Goal: Task Accomplishment & Management: Complete application form

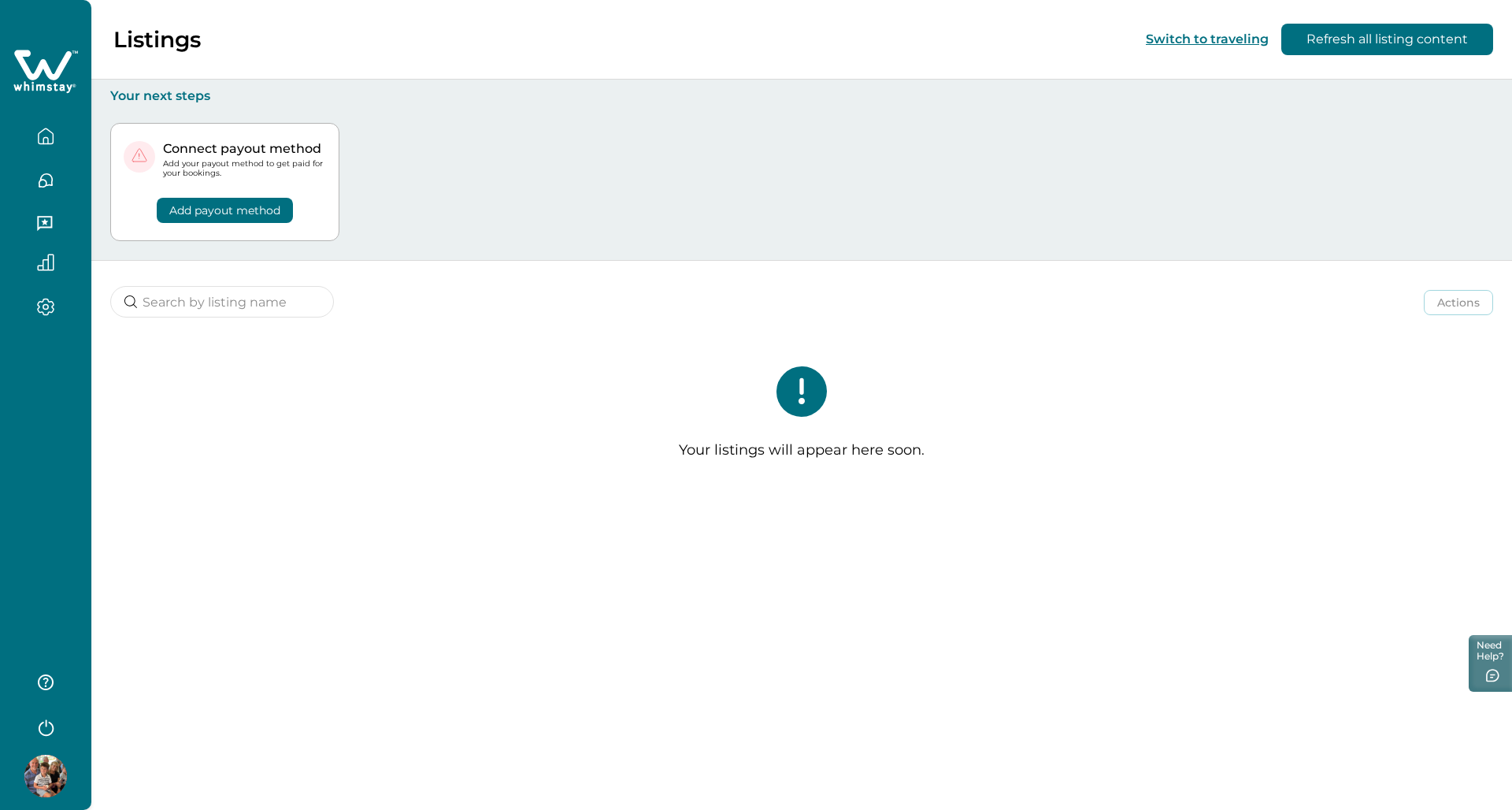
click at [210, 211] on button "Add payout method" at bounding box center [224, 210] width 136 height 26
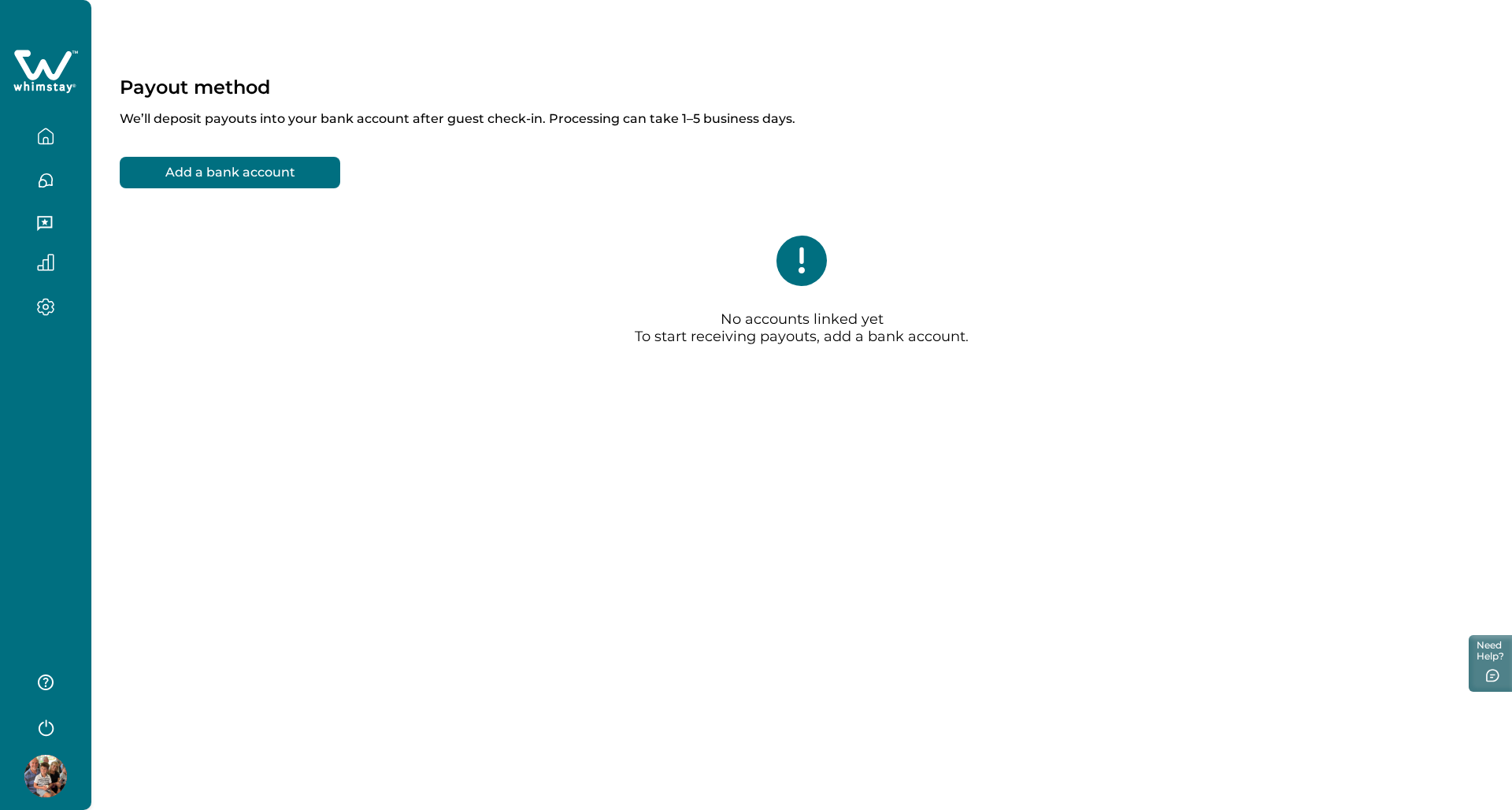
click at [231, 170] on button "Add a bank account" at bounding box center [230, 172] width 221 height 31
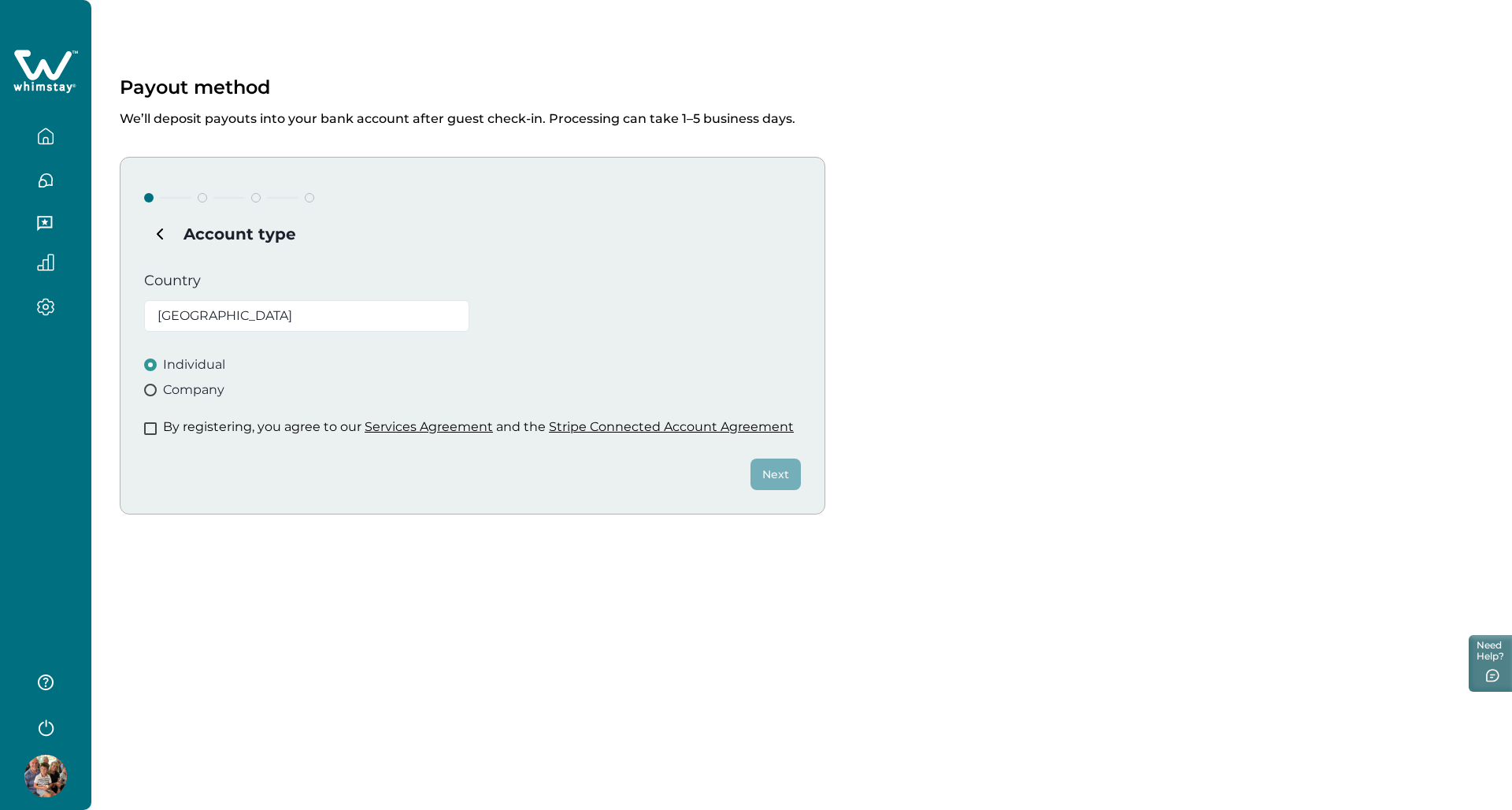
click at [152, 391] on span at bounding box center [150, 390] width 12 height 12
click at [152, 420] on div "By registering, you agree to our Services Agreement and the Stripe Connected Ac…" at bounding box center [472, 427] width 657 height 16
click at [148, 427] on span at bounding box center [150, 428] width 12 height 12
click at [789, 480] on button "Next" at bounding box center [775, 474] width 50 height 31
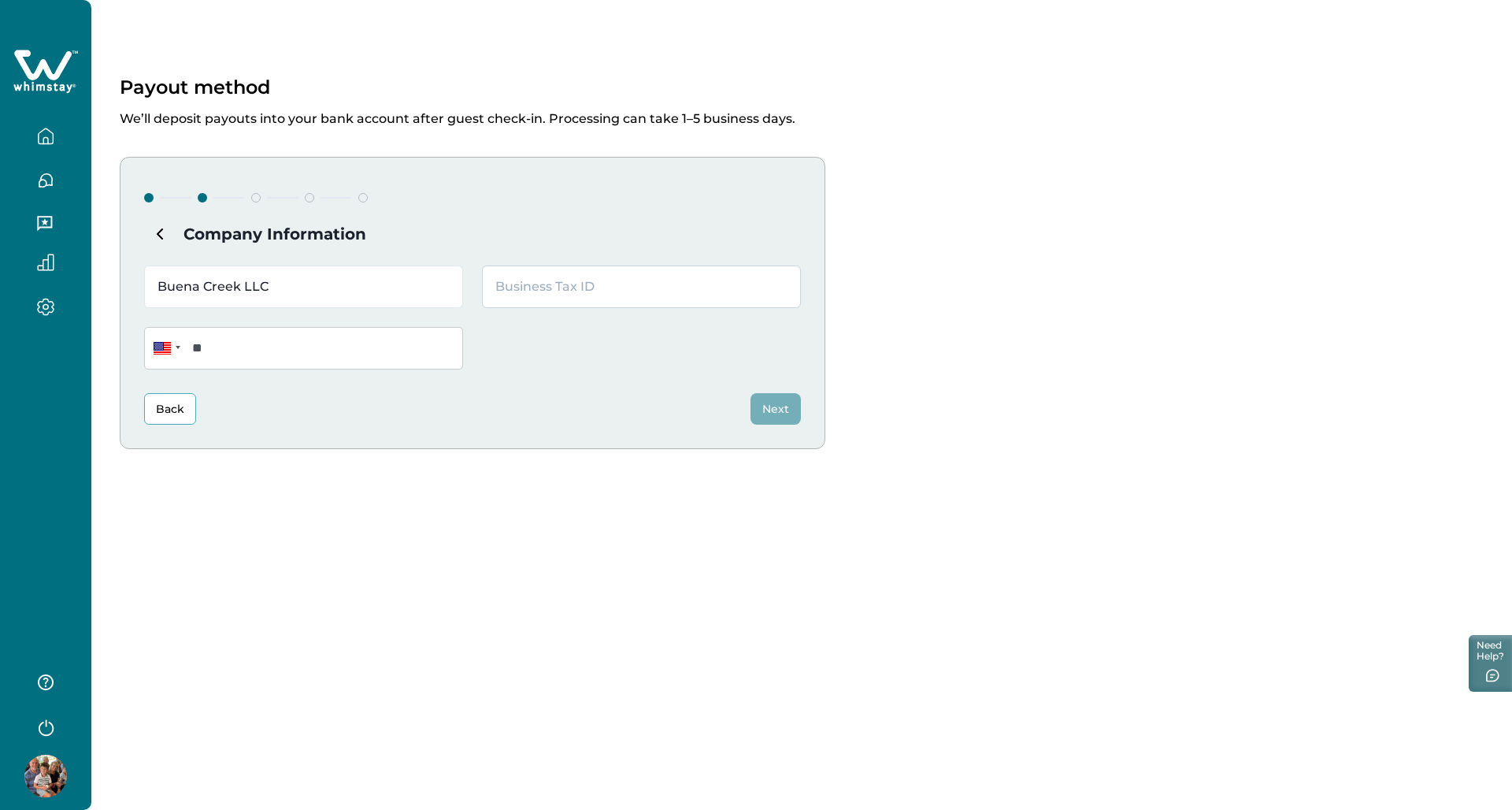
type input "Buena Creek LLC"
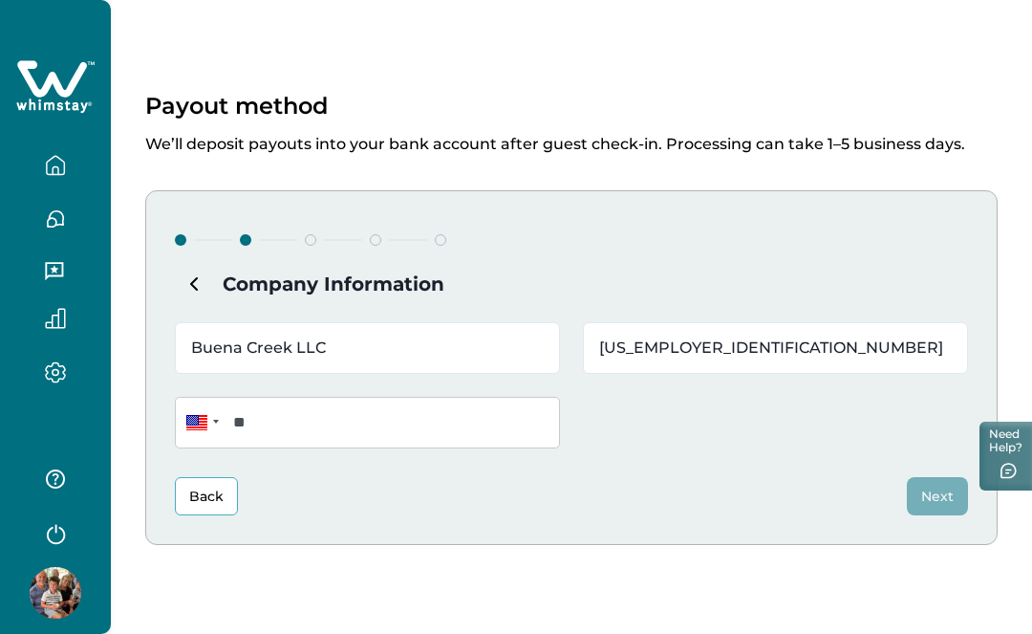
type input "[US_EMPLOYER_IDENTIFICATION_NUMBER]"
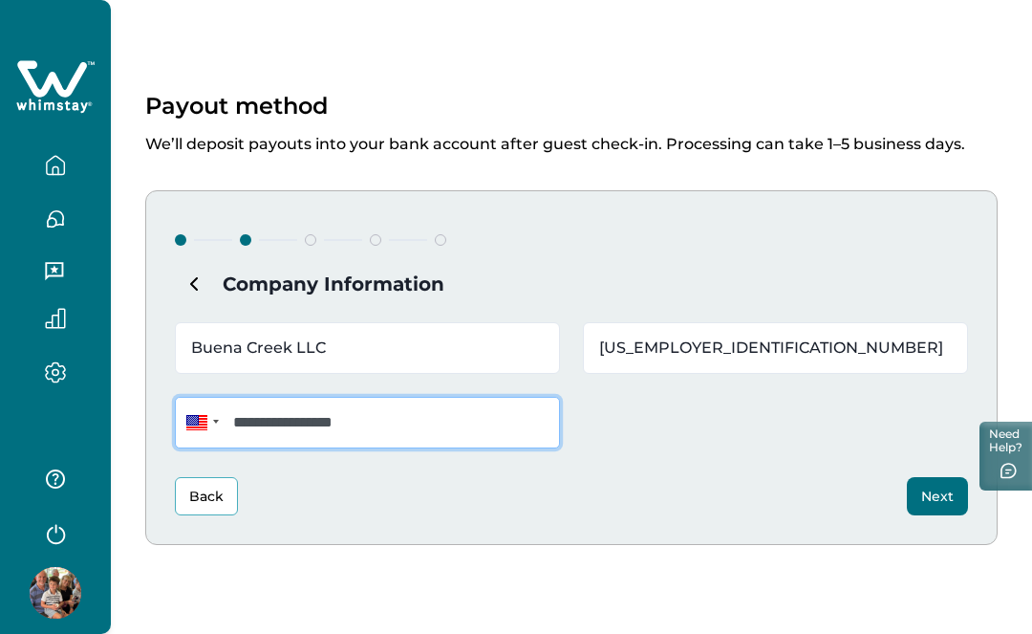
type input "**********"
click at [940, 491] on button "Next" at bounding box center [937, 496] width 61 height 38
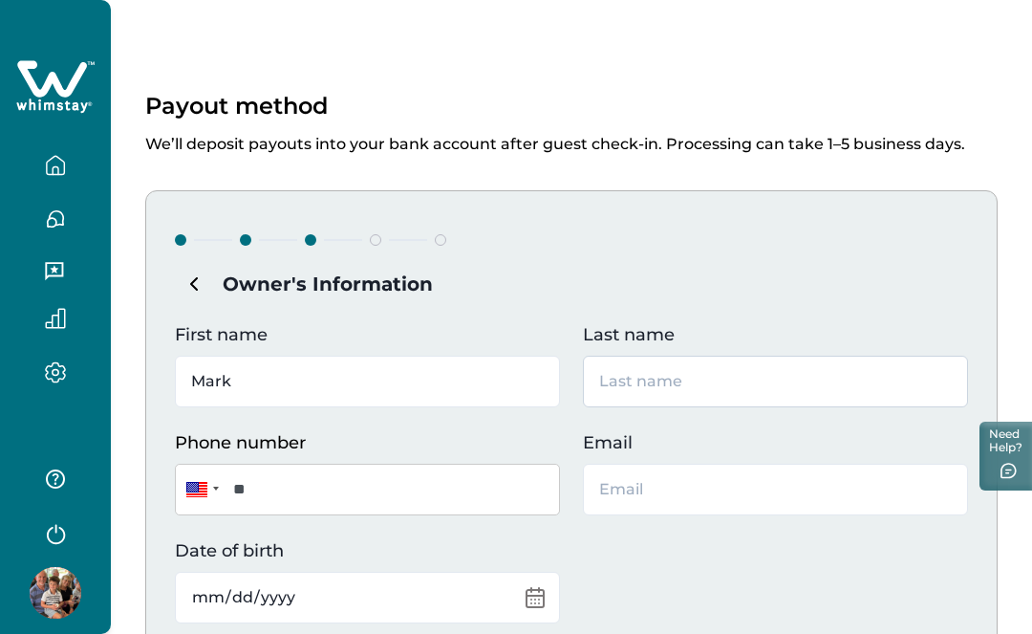
type input "Mark"
type input "[PERSON_NAME]"
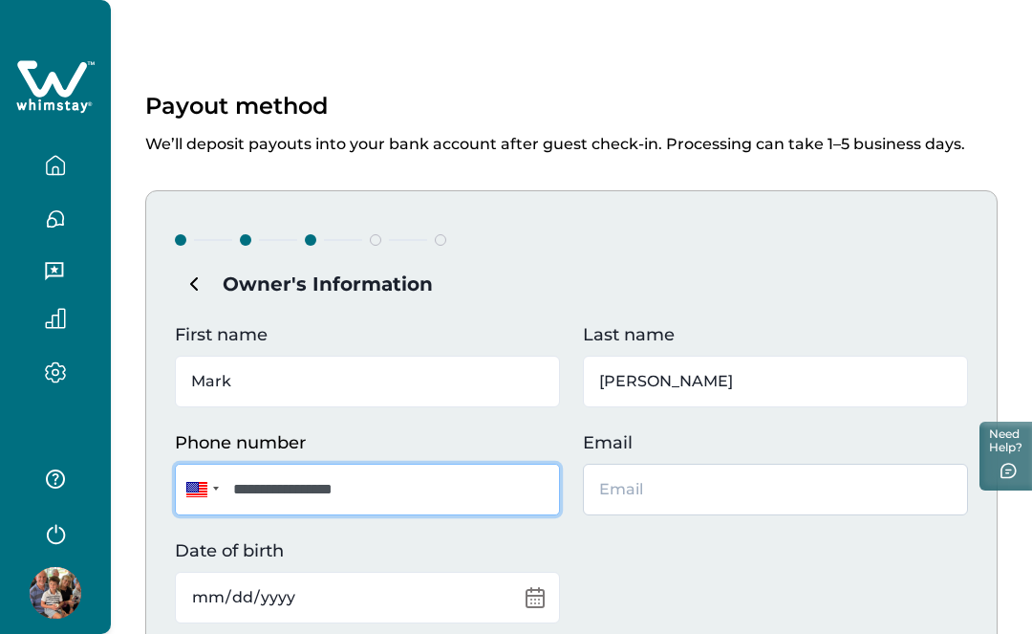
type input "**********"
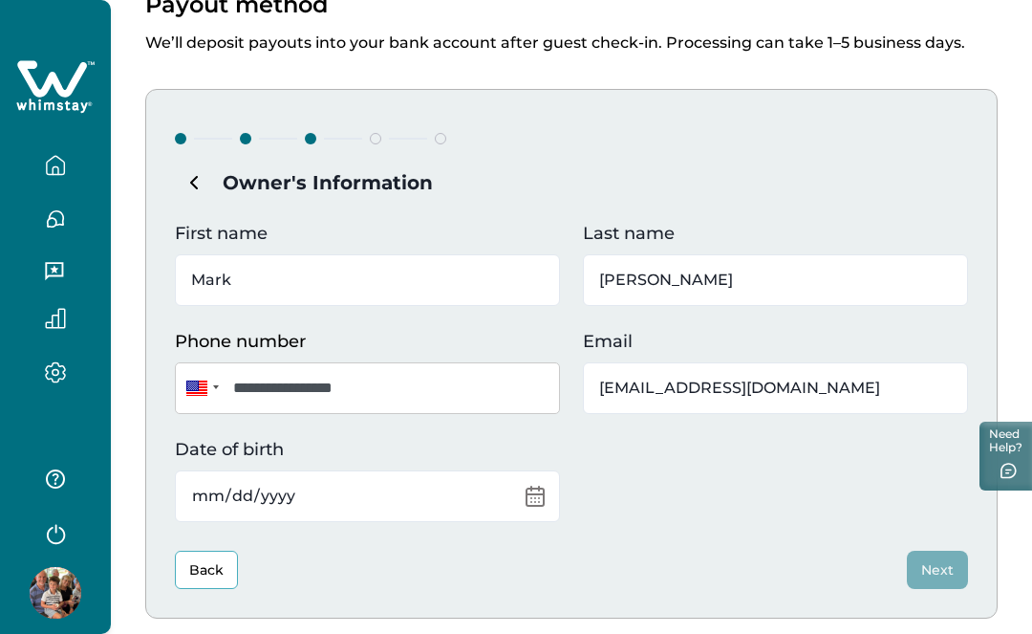
scroll to position [149, 0]
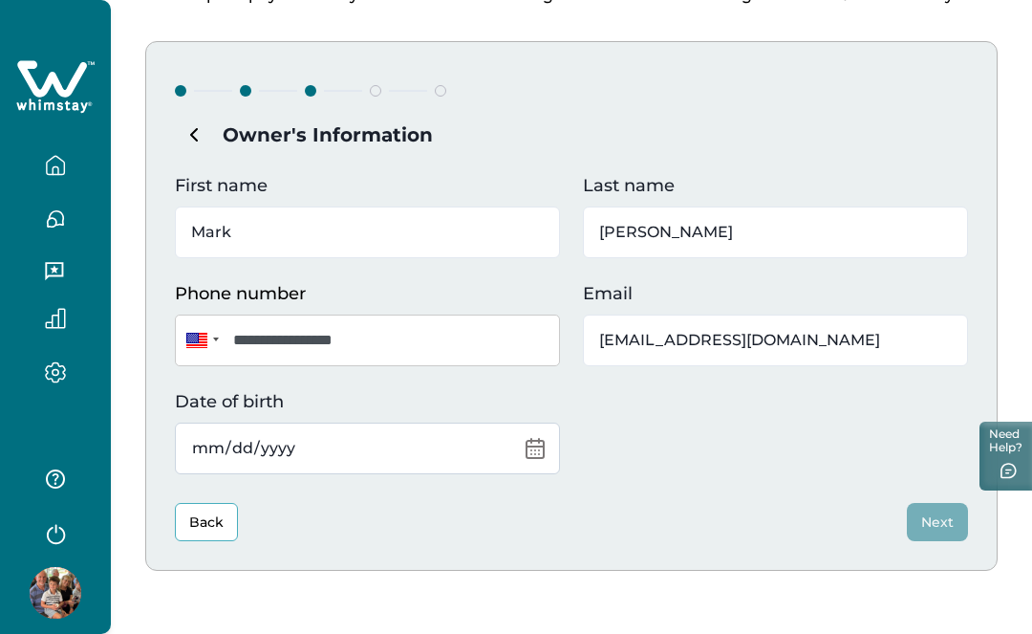
type input "[EMAIL_ADDRESS][DOMAIN_NAME]"
click at [308, 460] on input "Date of birth" at bounding box center [367, 449] width 385 height 52
type input "[DATE]"
click at [617, 460] on div "**********" at bounding box center [571, 323] width 793 height 301
click at [934, 526] on button "Next" at bounding box center [937, 522] width 61 height 38
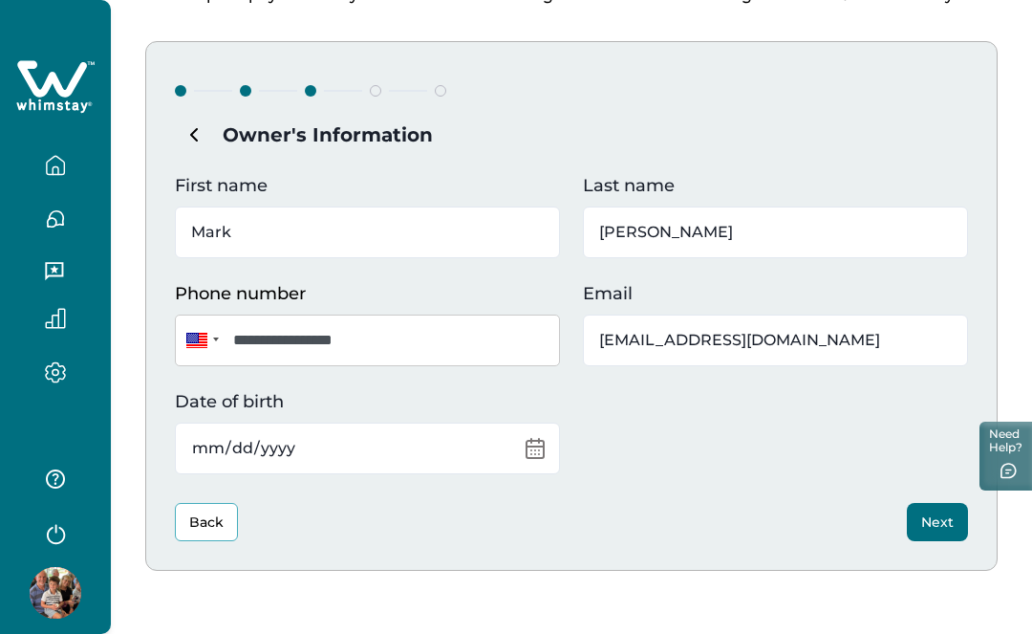
scroll to position [96, 0]
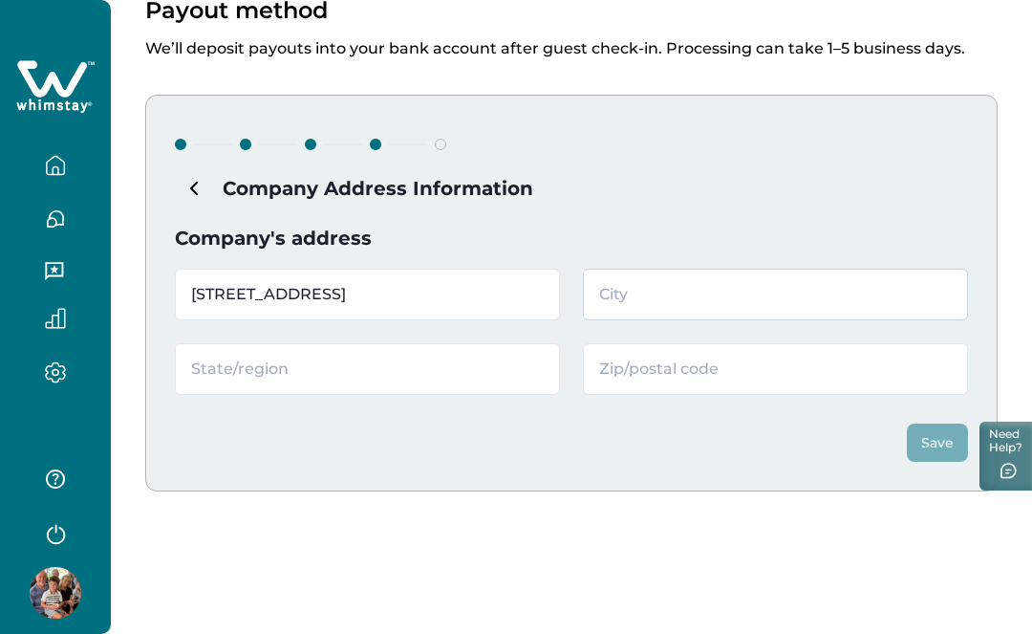
type input "[STREET_ADDRESS]"
type input "Vista"
type input "Ca"
type input "92084"
click at [933, 448] on button "Save" at bounding box center [937, 442] width 61 height 38
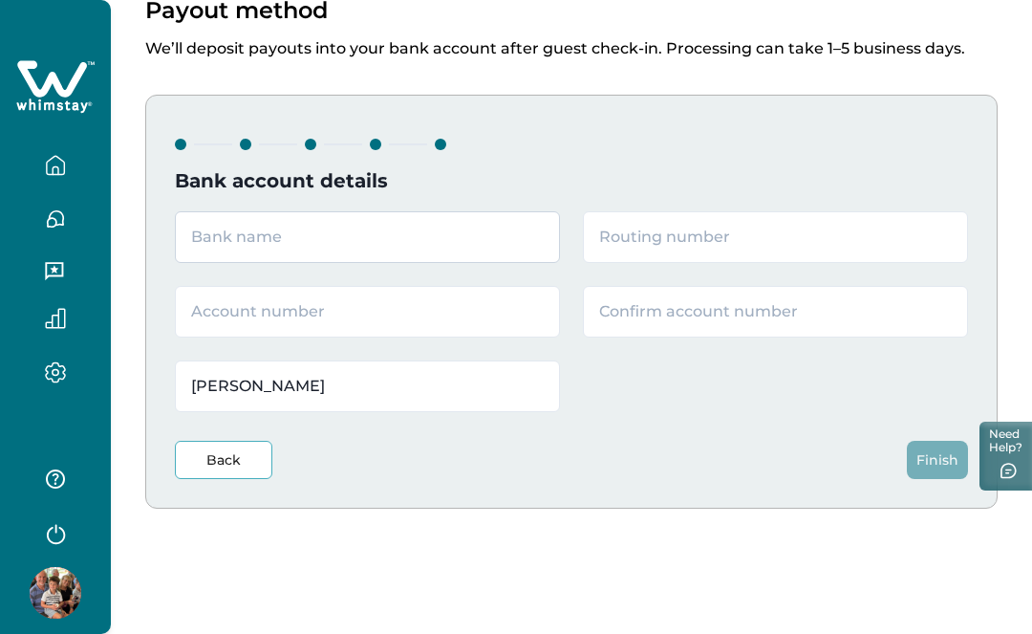
click at [283, 245] on input "text" at bounding box center [367, 237] width 385 height 52
type input "Bank of America"
click at [641, 240] on input "text" at bounding box center [775, 237] width 385 height 52
type input "121000358"
click at [384, 330] on input "text" at bounding box center [367, 312] width 385 height 52
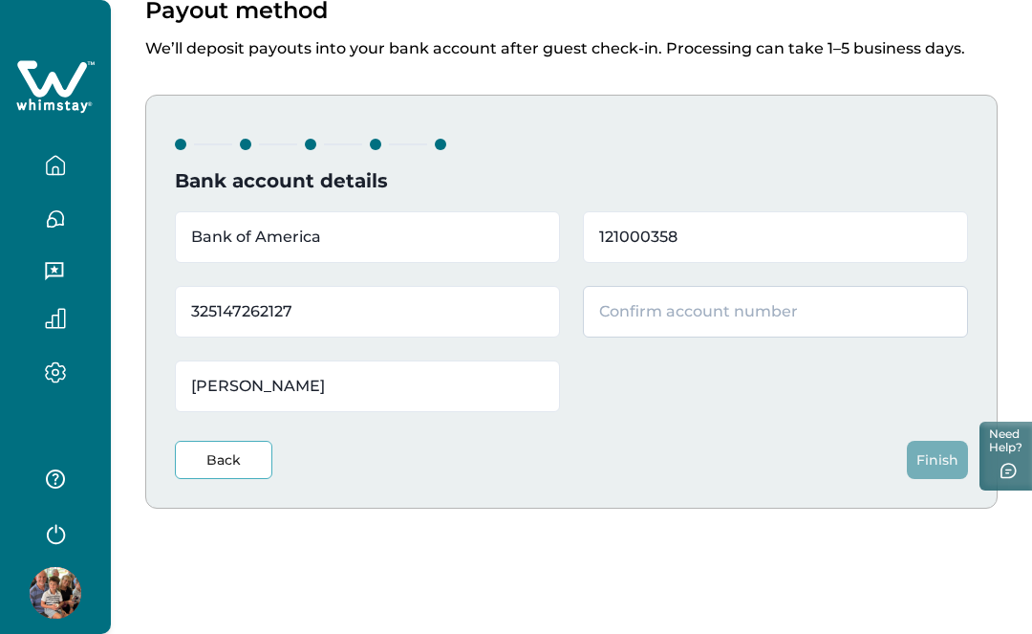
type input "325147262127"
click at [618, 320] on input "text" at bounding box center [775, 312] width 385 height 52
type input "325147262127"
click at [383, 403] on input "[PERSON_NAME]" at bounding box center [367, 386] width 385 height 52
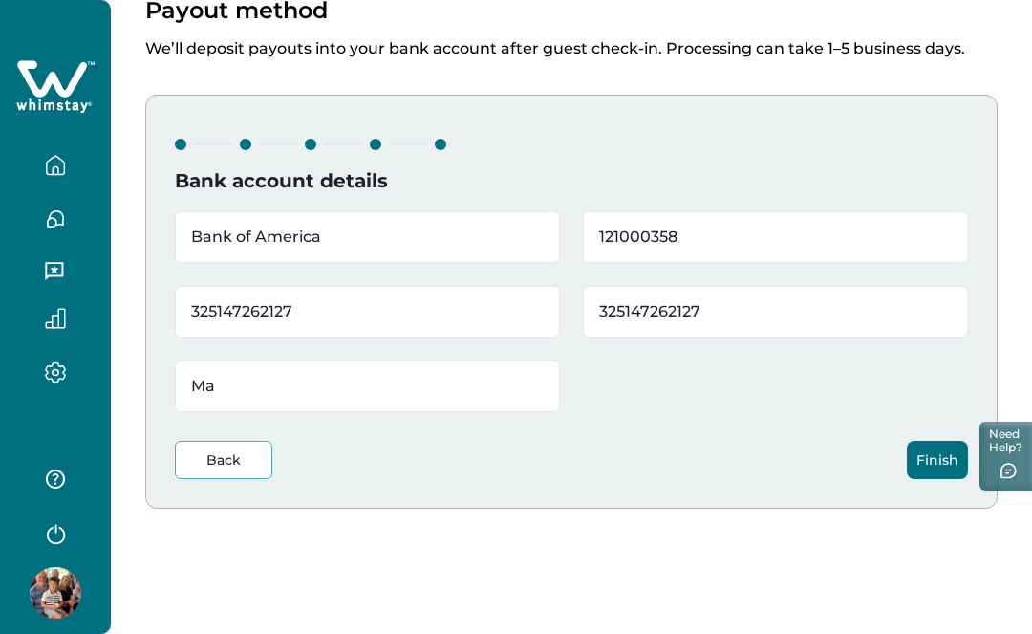
type input "M"
type input "Buena Creek LLC"
click at [934, 452] on button "Finish" at bounding box center [937, 460] width 61 height 38
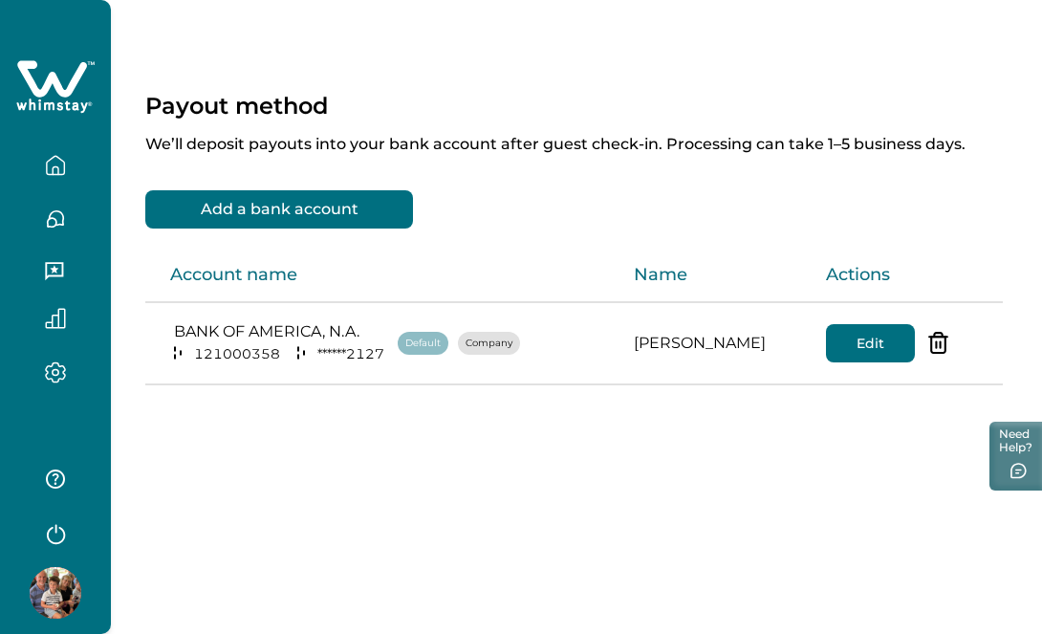
scroll to position [0, 0]
click at [857, 349] on button "Edit" at bounding box center [870, 343] width 89 height 38
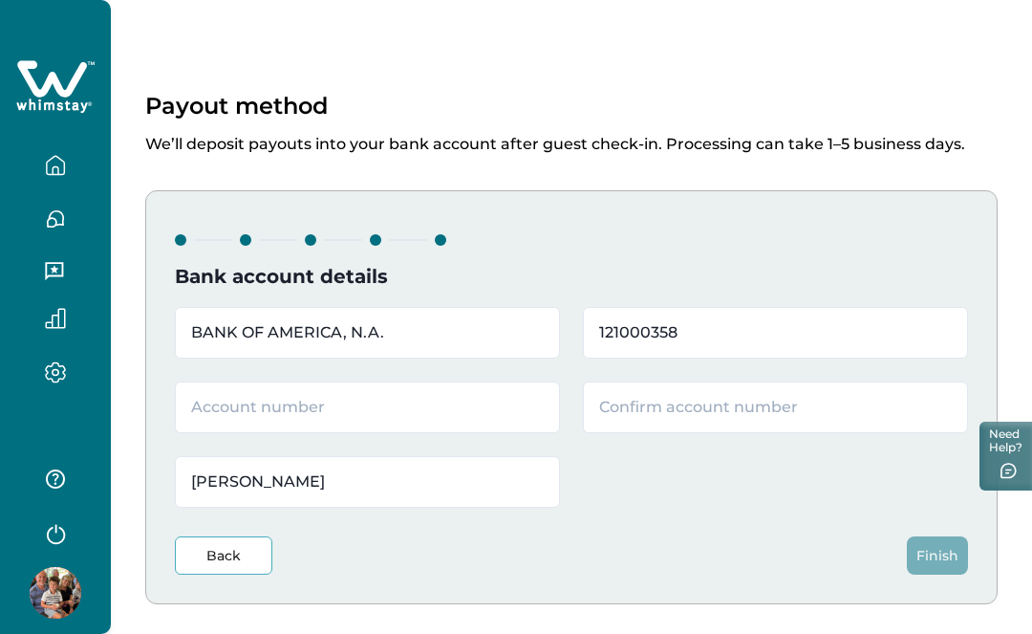
click at [51, 166] on icon "button" at bounding box center [55, 165] width 21 height 21
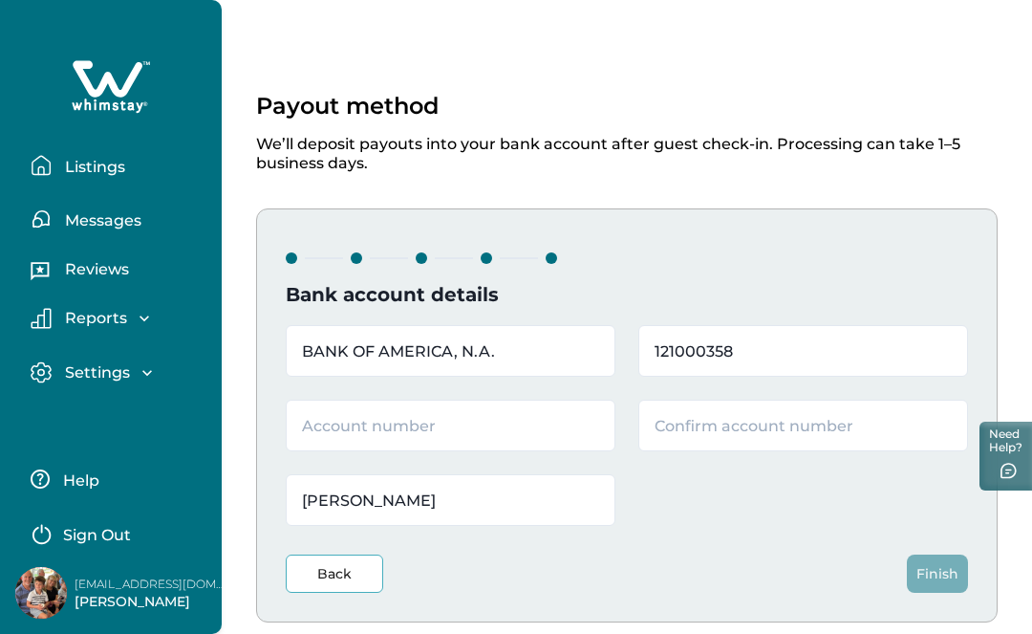
click at [108, 163] on p "Listings" at bounding box center [92, 167] width 66 height 19
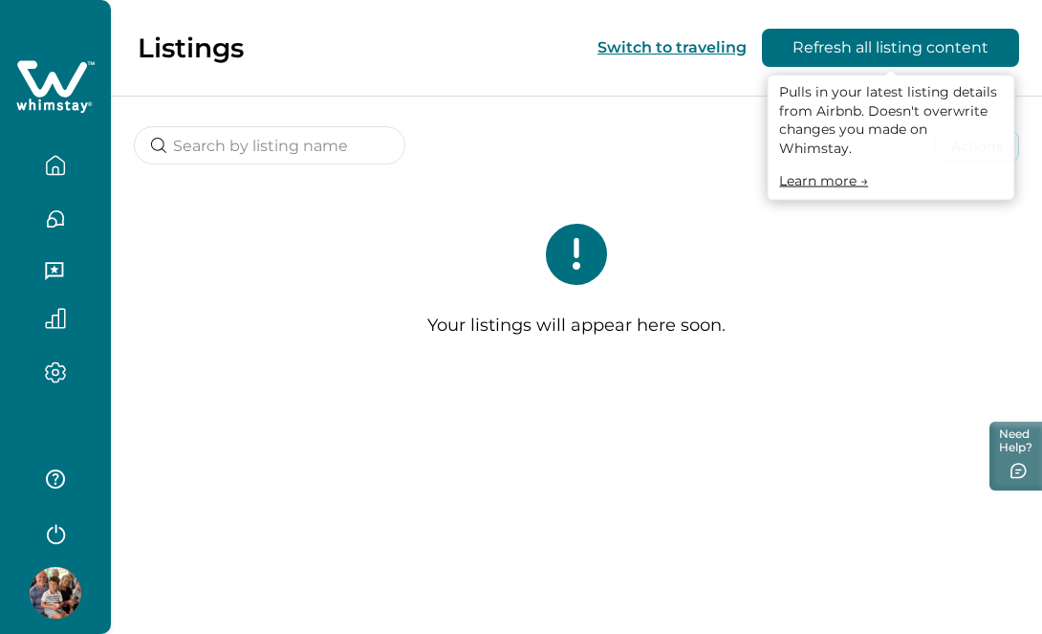
click at [880, 54] on button "Refresh all listing content" at bounding box center [890, 48] width 257 height 38
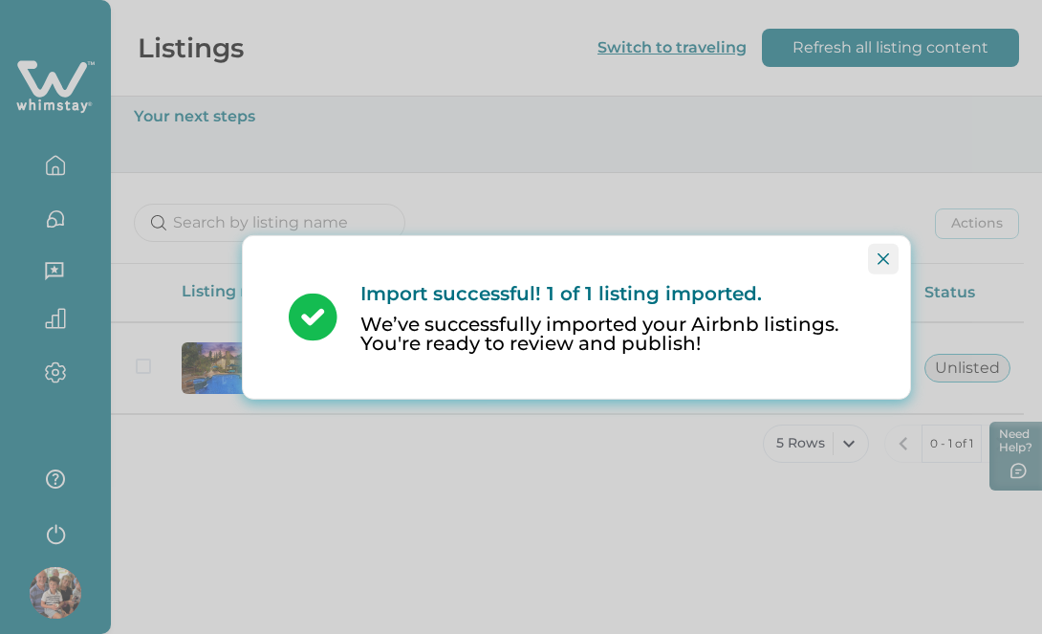
click at [878, 260] on icon "Close" at bounding box center [883, 257] width 11 height 11
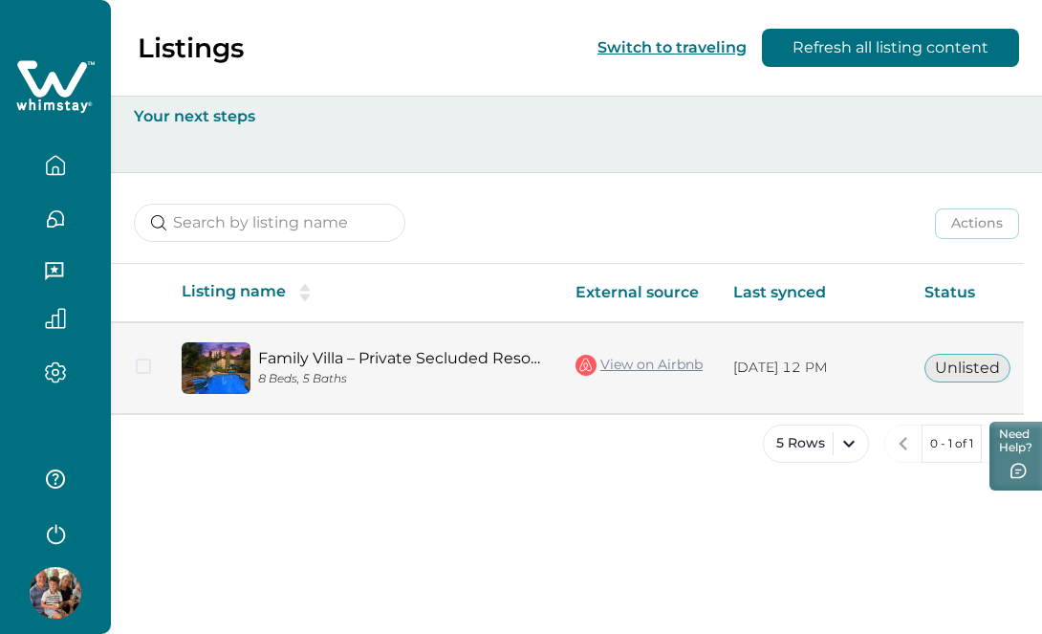
click at [366, 356] on link "Family Villa – Private Secluded Resort [GEOGRAPHIC_DATA]." at bounding box center [401, 358] width 287 height 18
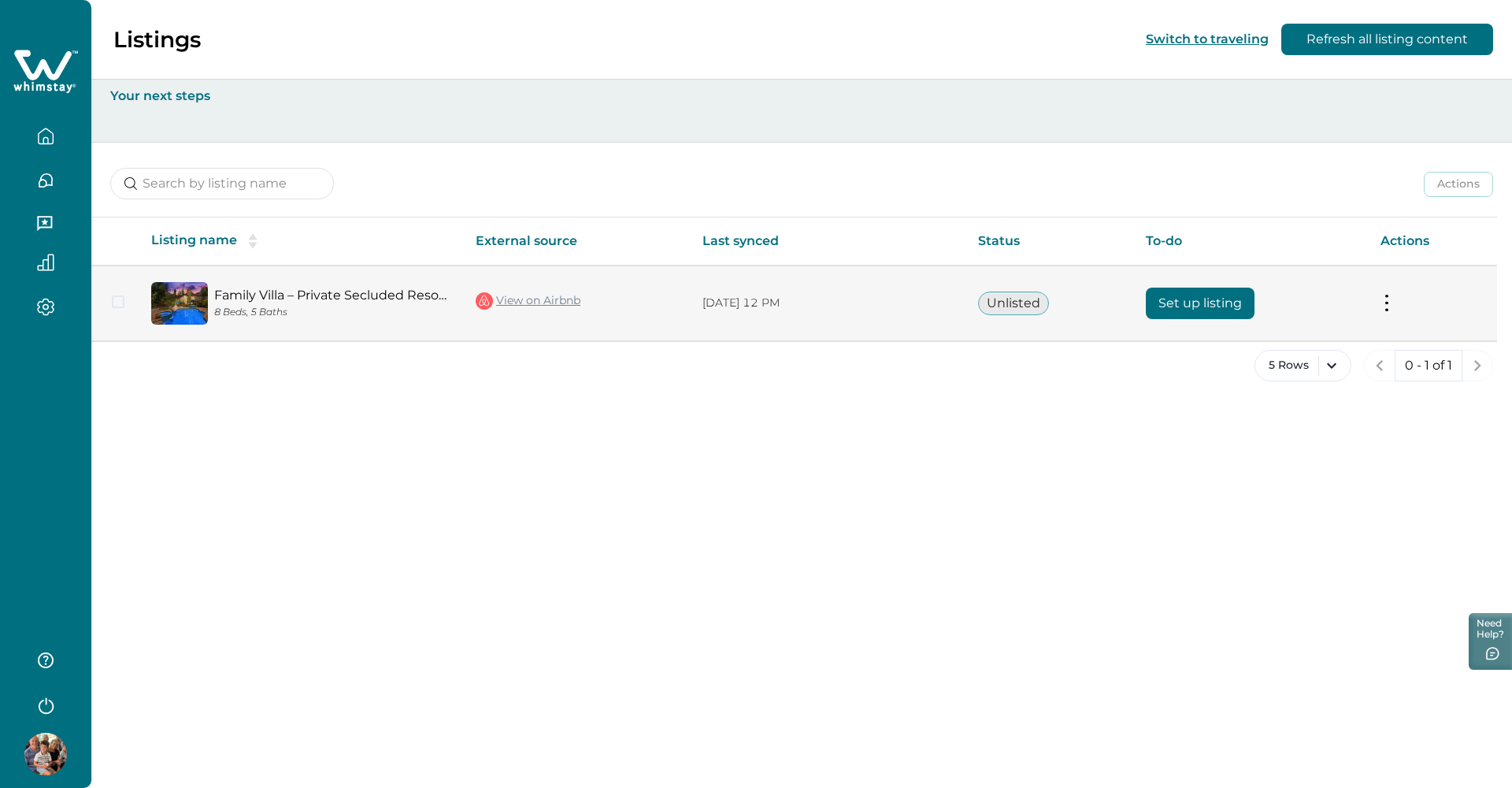
click at [1173, 298] on button "Set up listing" at bounding box center [1201, 303] width 109 height 31
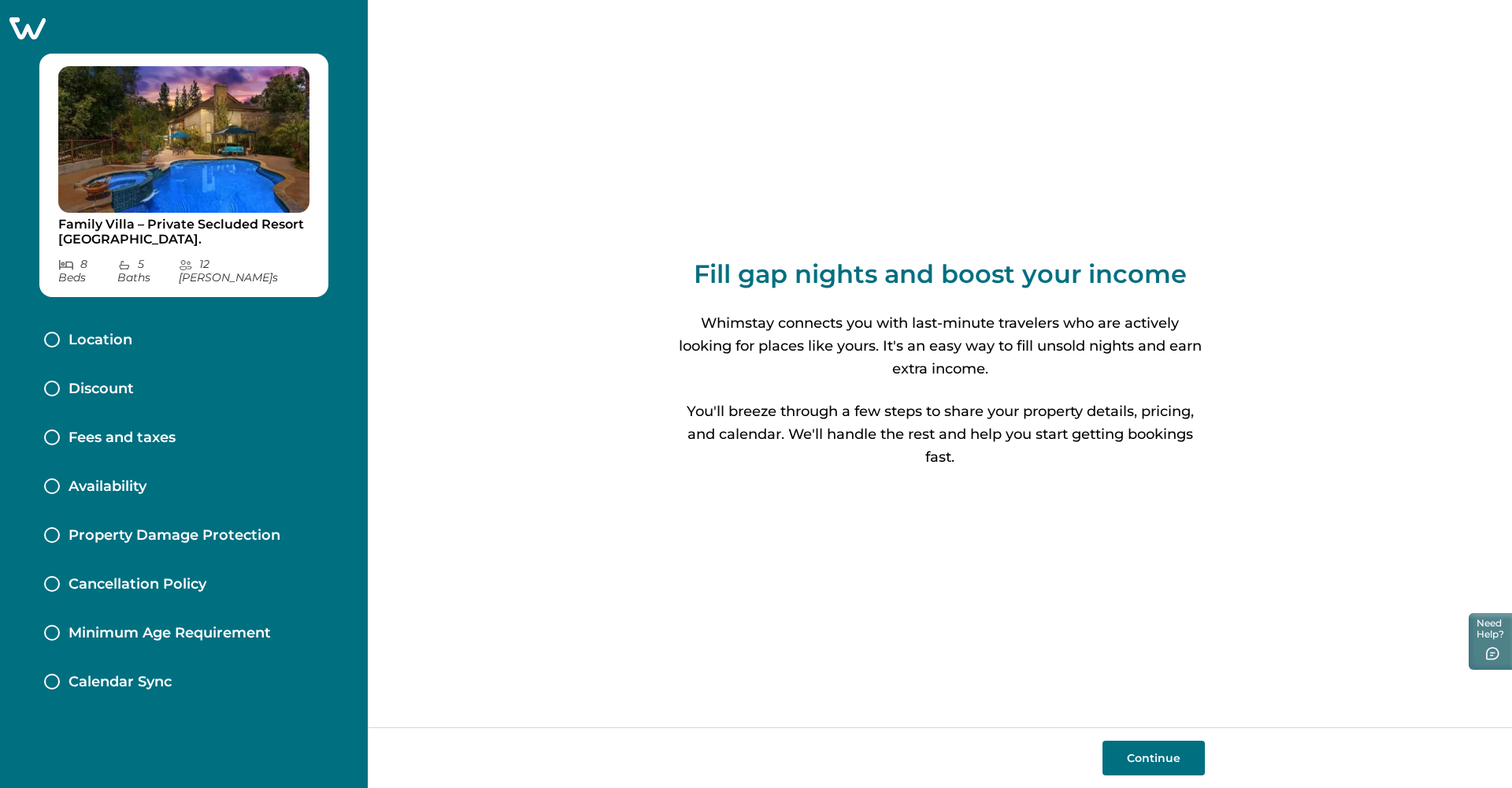
click at [1126, 753] on button "Continue" at bounding box center [1154, 758] width 102 height 35
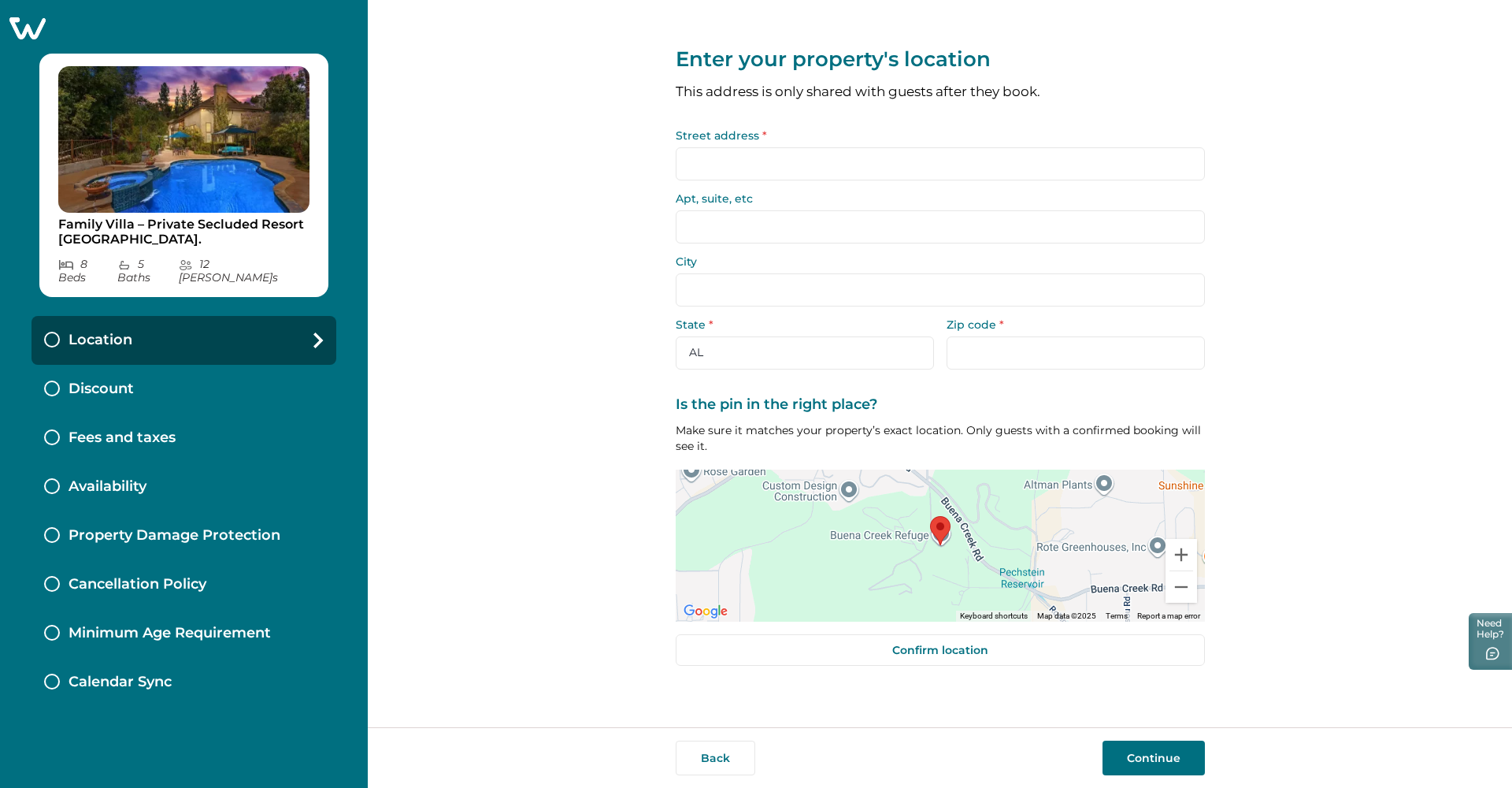
click at [748, 168] on input "Street address *" at bounding box center [940, 164] width 529 height 33
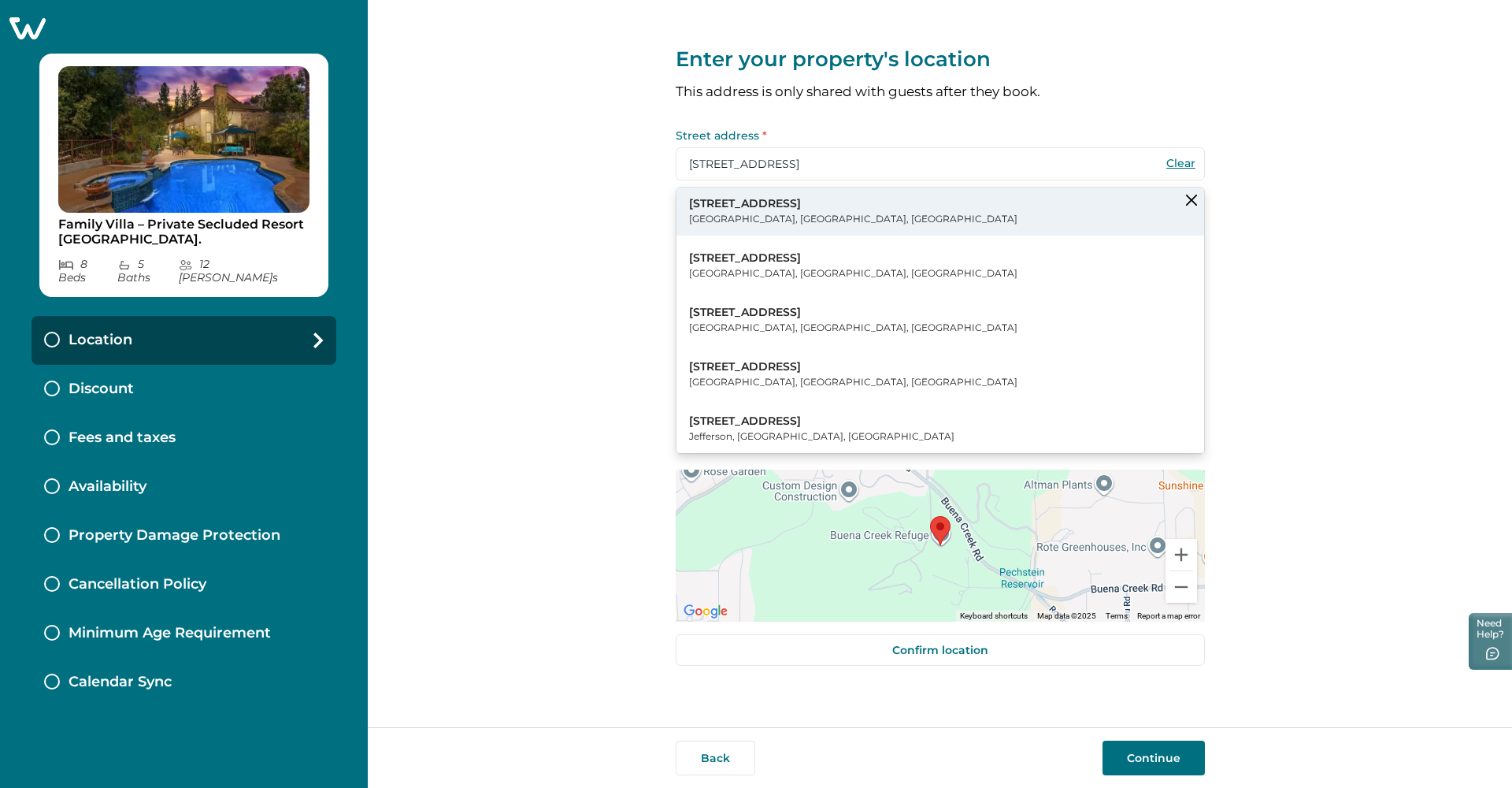
click at [721, 212] on p "[GEOGRAPHIC_DATA], [GEOGRAPHIC_DATA], [GEOGRAPHIC_DATA]" at bounding box center [853, 218] width 329 height 16
type input "[STREET_ADDRESS]"
type input "Vista"
select select "CA"
type input "92084"
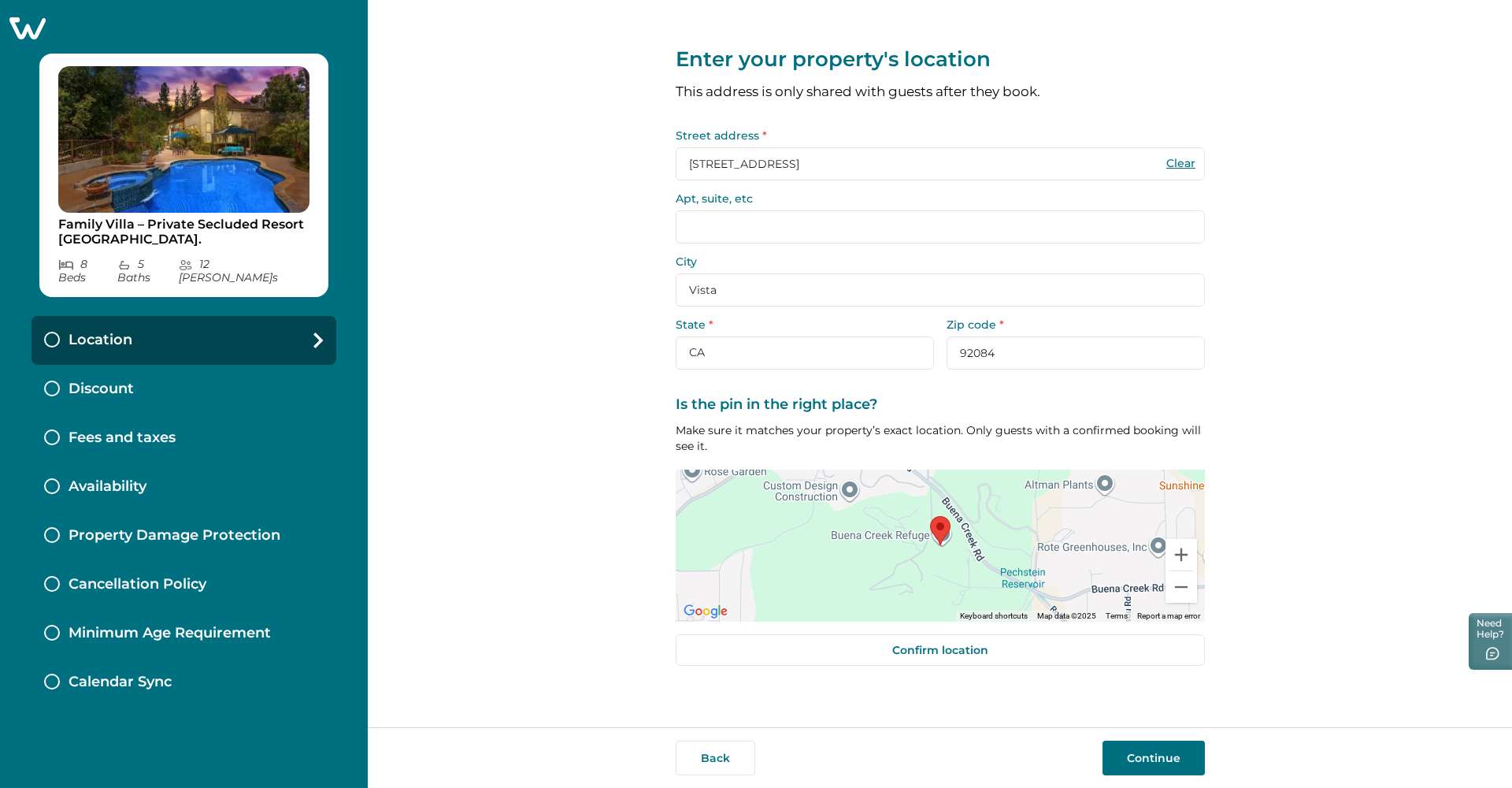
drag, startPoint x: 1169, startPoint y: 752, endPoint x: 1177, endPoint y: 750, distance: 8.2
click at [1169, 752] on button "Continue" at bounding box center [1154, 758] width 102 height 35
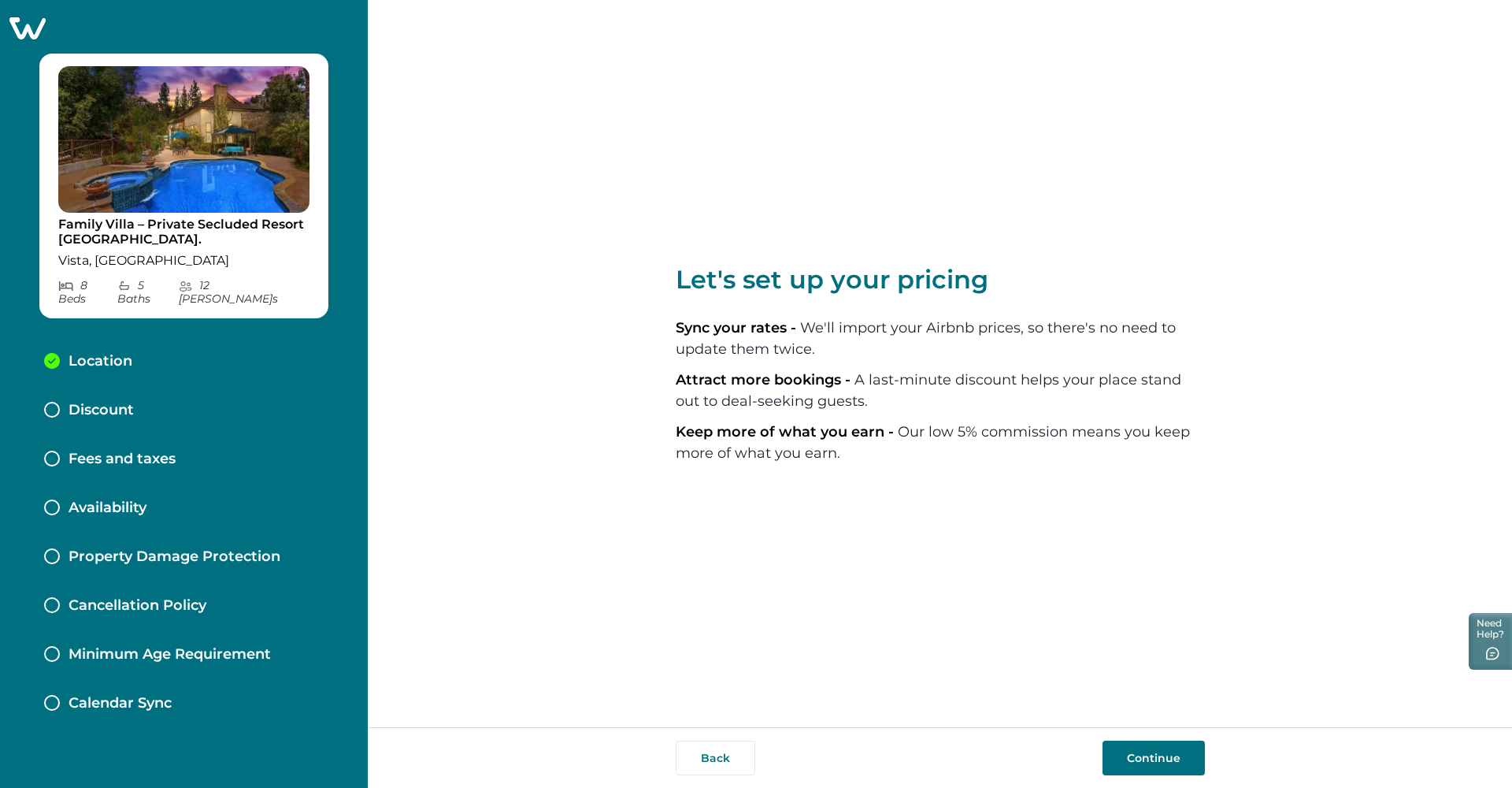
click at [1130, 758] on button "Continue" at bounding box center [1154, 758] width 102 height 35
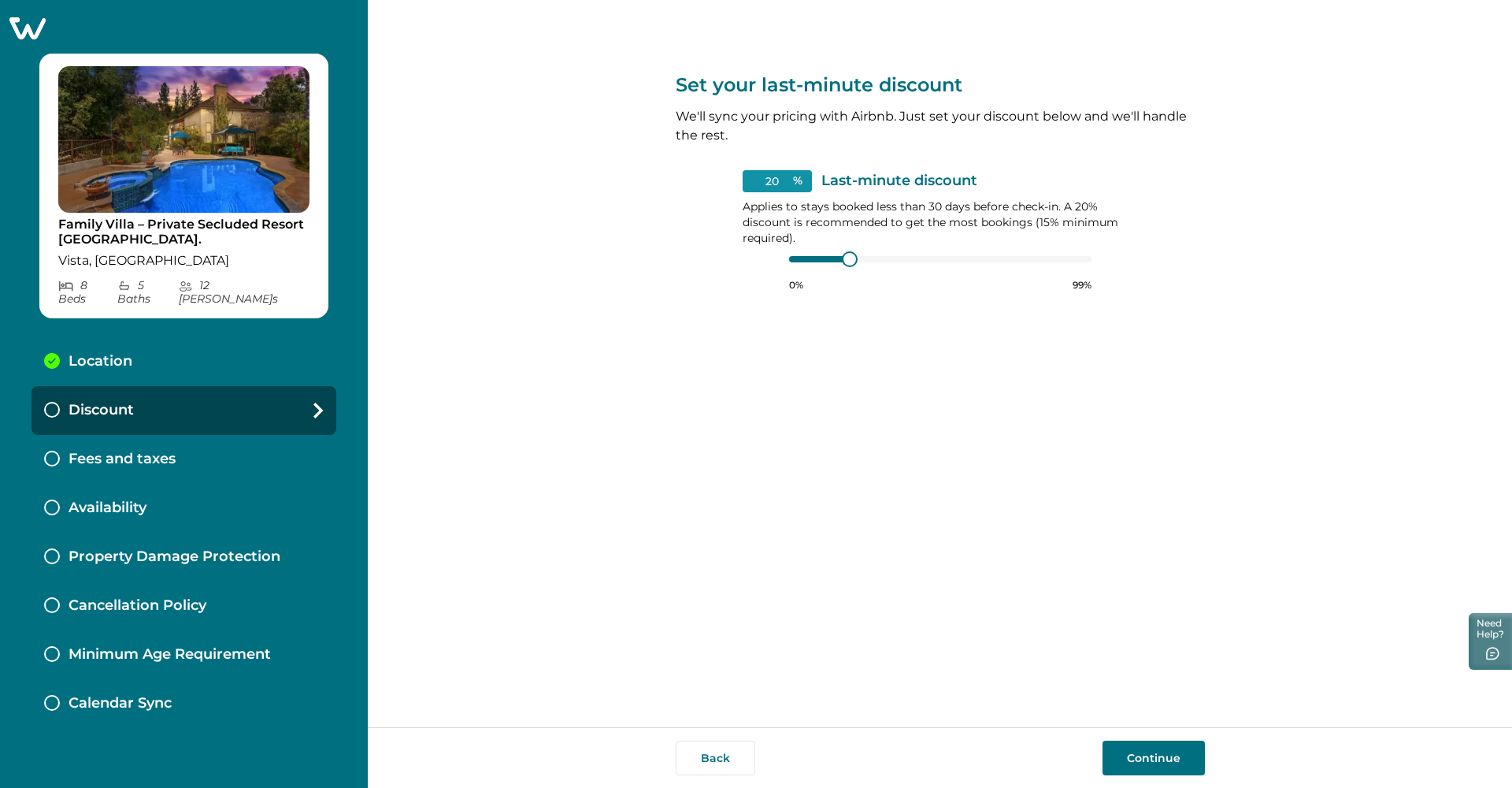
type input "15"
click at [817, 258] on div at bounding box center [820, 260] width 62 height 7
click at [817, 258] on div at bounding box center [812, 260] width 45 height 7
click at [814, 258] on div at bounding box center [812, 260] width 45 height 7
click at [811, 258] on div at bounding box center [812, 260] width 45 height 7
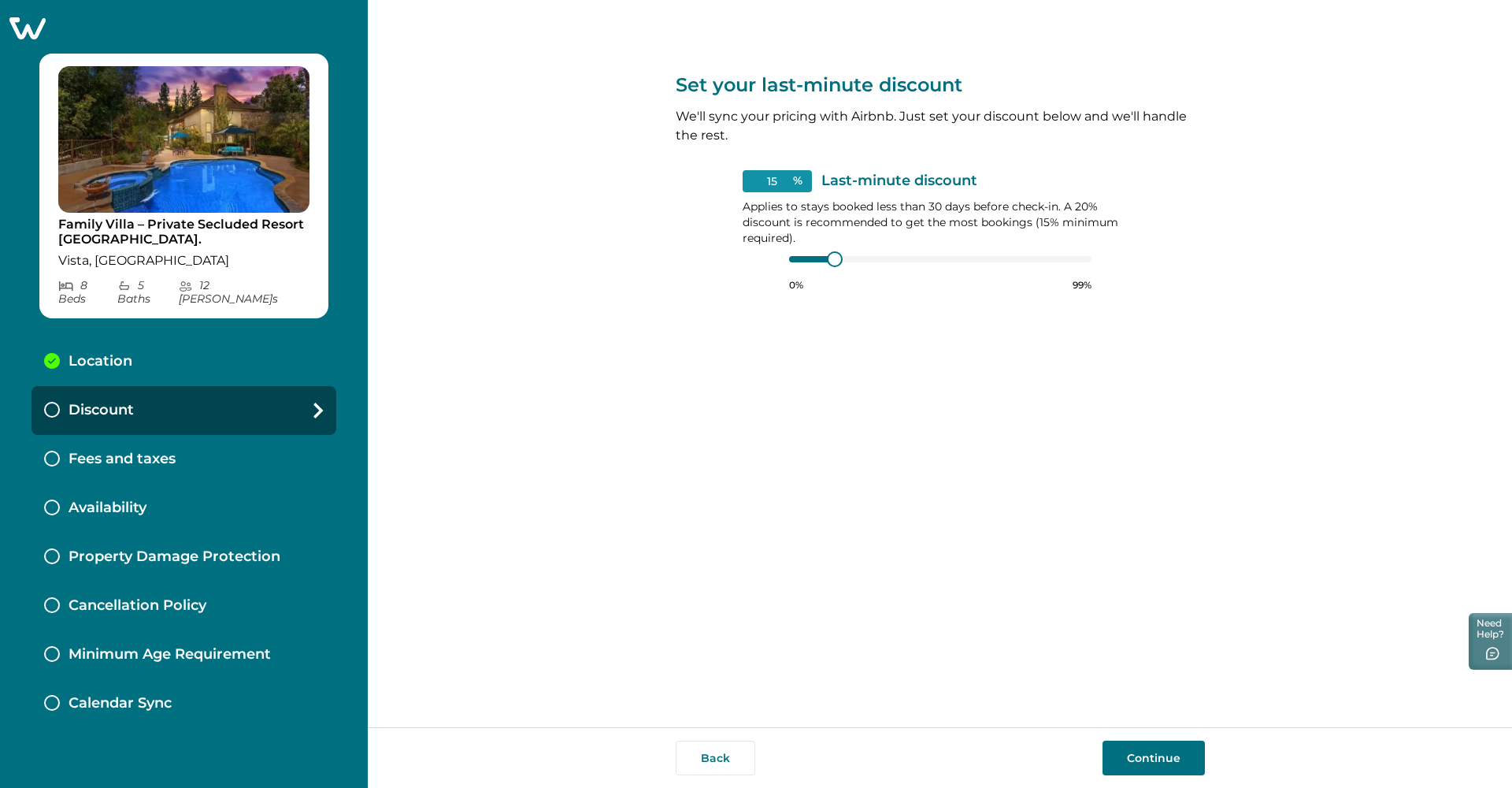
click at [817, 257] on div at bounding box center [812, 260] width 45 height 7
click at [809, 260] on div at bounding box center [940, 259] width 302 height 12
click at [1161, 758] on button "Continue" at bounding box center [1154, 758] width 102 height 35
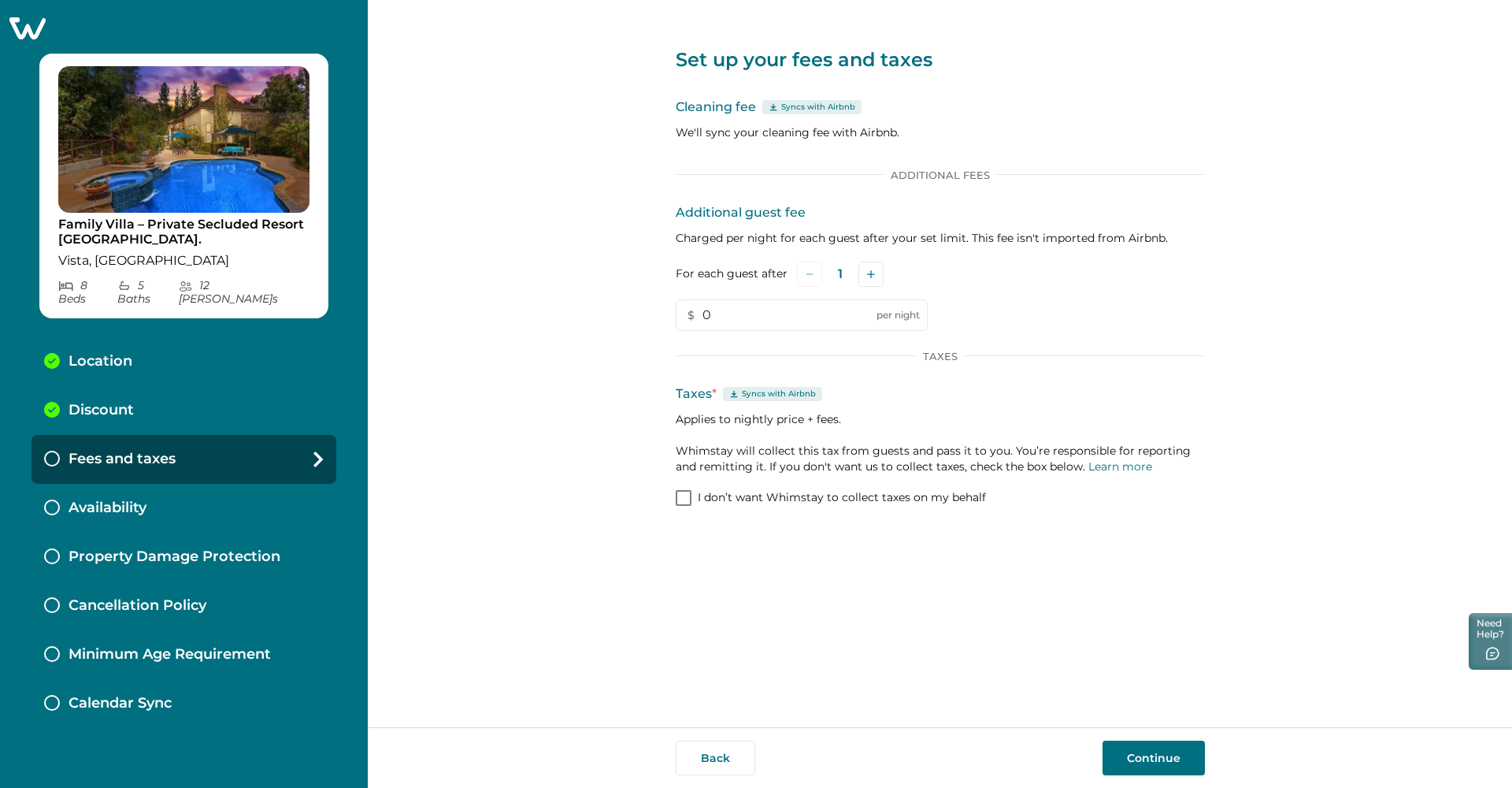
scroll to position [0, 1]
click at [682, 498] on span at bounding box center [683, 498] width 16 height 16
drag, startPoint x: 1156, startPoint y: 760, endPoint x: 1182, endPoint y: 724, distance: 44.4
click at [1156, 760] on button "Continue" at bounding box center [1154, 758] width 102 height 35
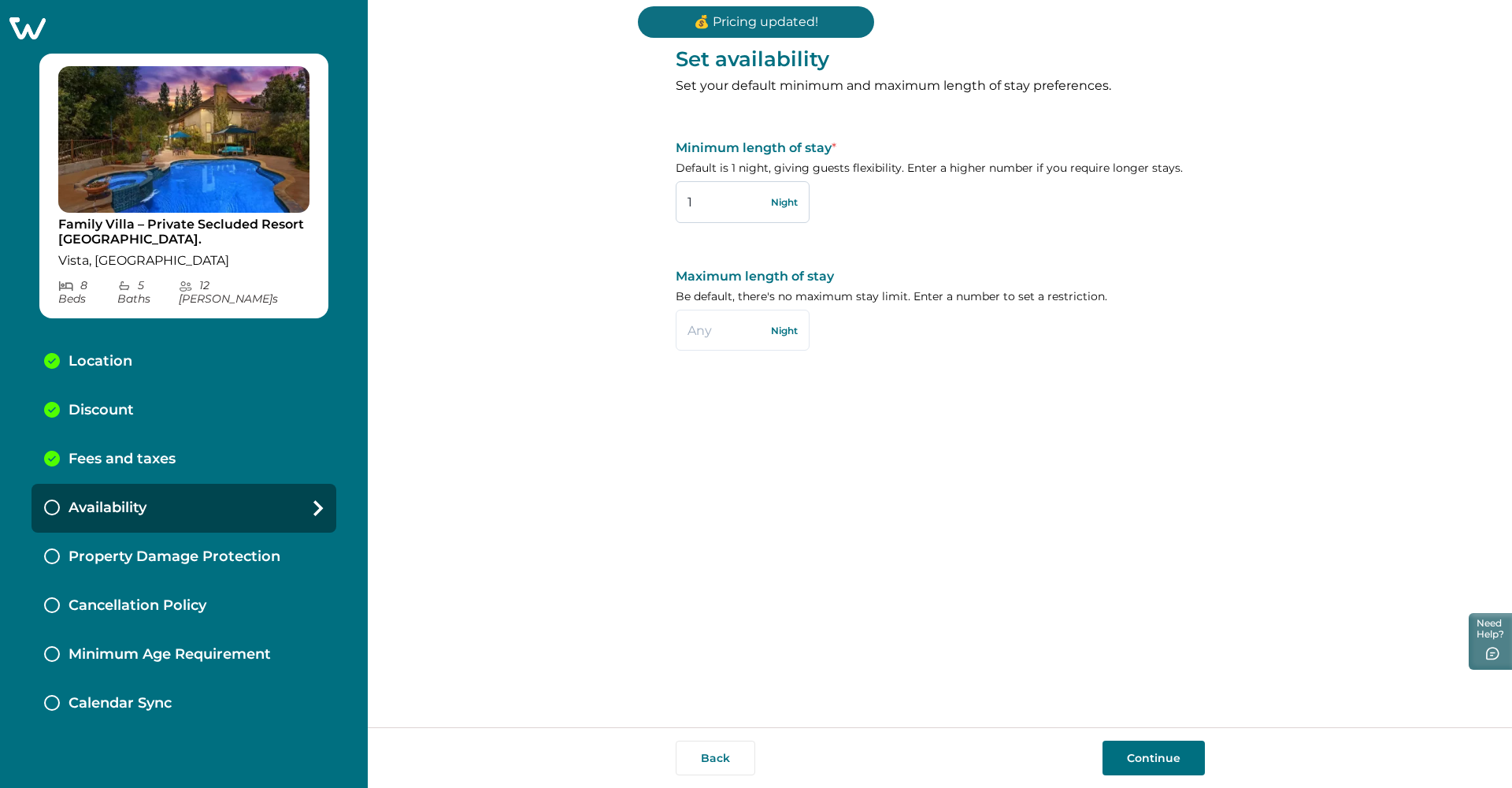
click at [712, 201] on input "1" at bounding box center [742, 202] width 134 height 41
type input "4"
click at [868, 386] on div "Set availability Set your default minimum and maximum length of stay preference…" at bounding box center [940, 194] width 529 height 388
click at [714, 326] on input "text" at bounding box center [742, 331] width 134 height 41
type input "3"
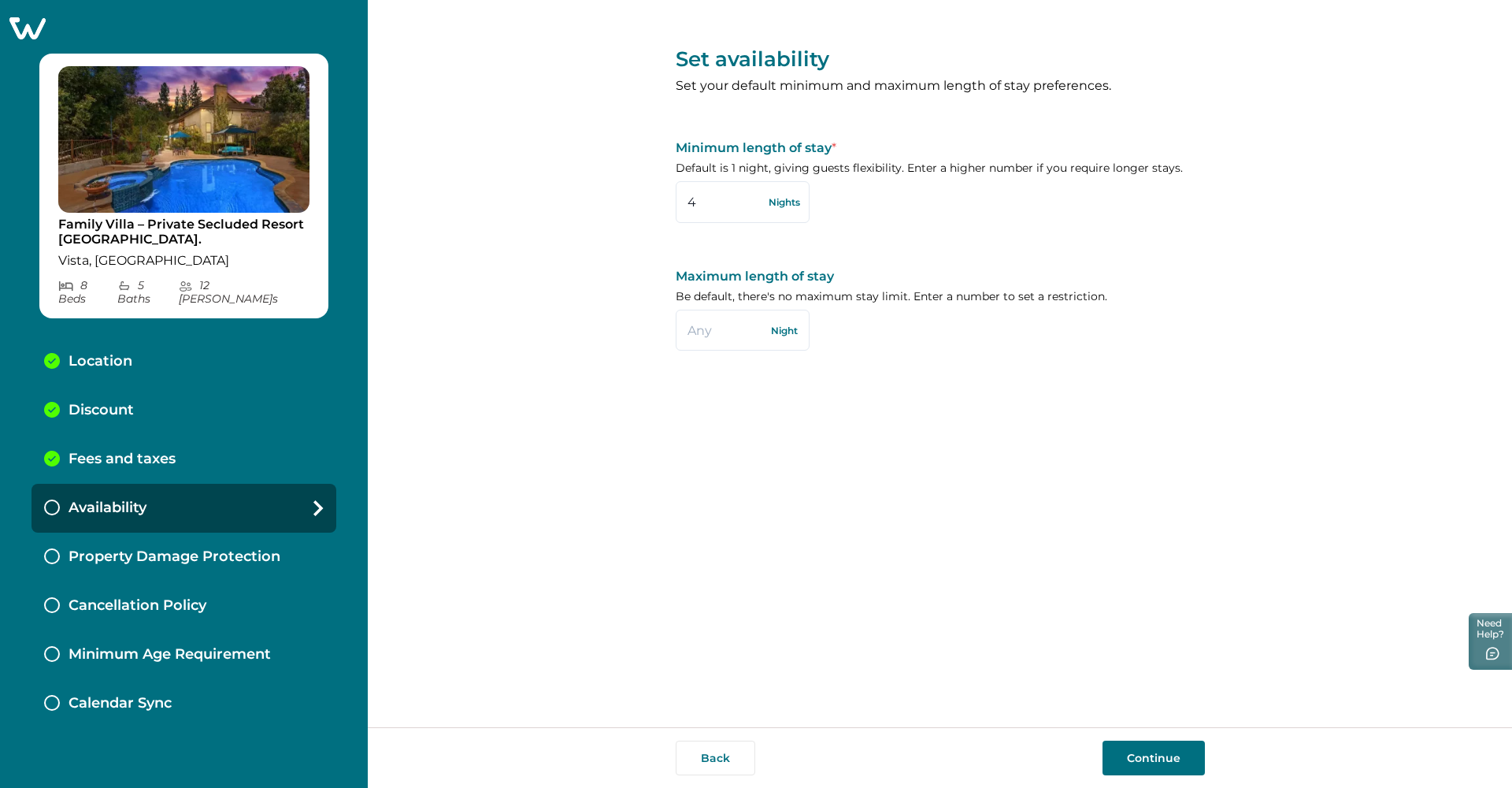
click at [855, 417] on div "Set availability Set your default minimum and maximum length of stay preference…" at bounding box center [940, 364] width 529 height 727
click at [1154, 760] on button "Continue" at bounding box center [1154, 758] width 102 height 35
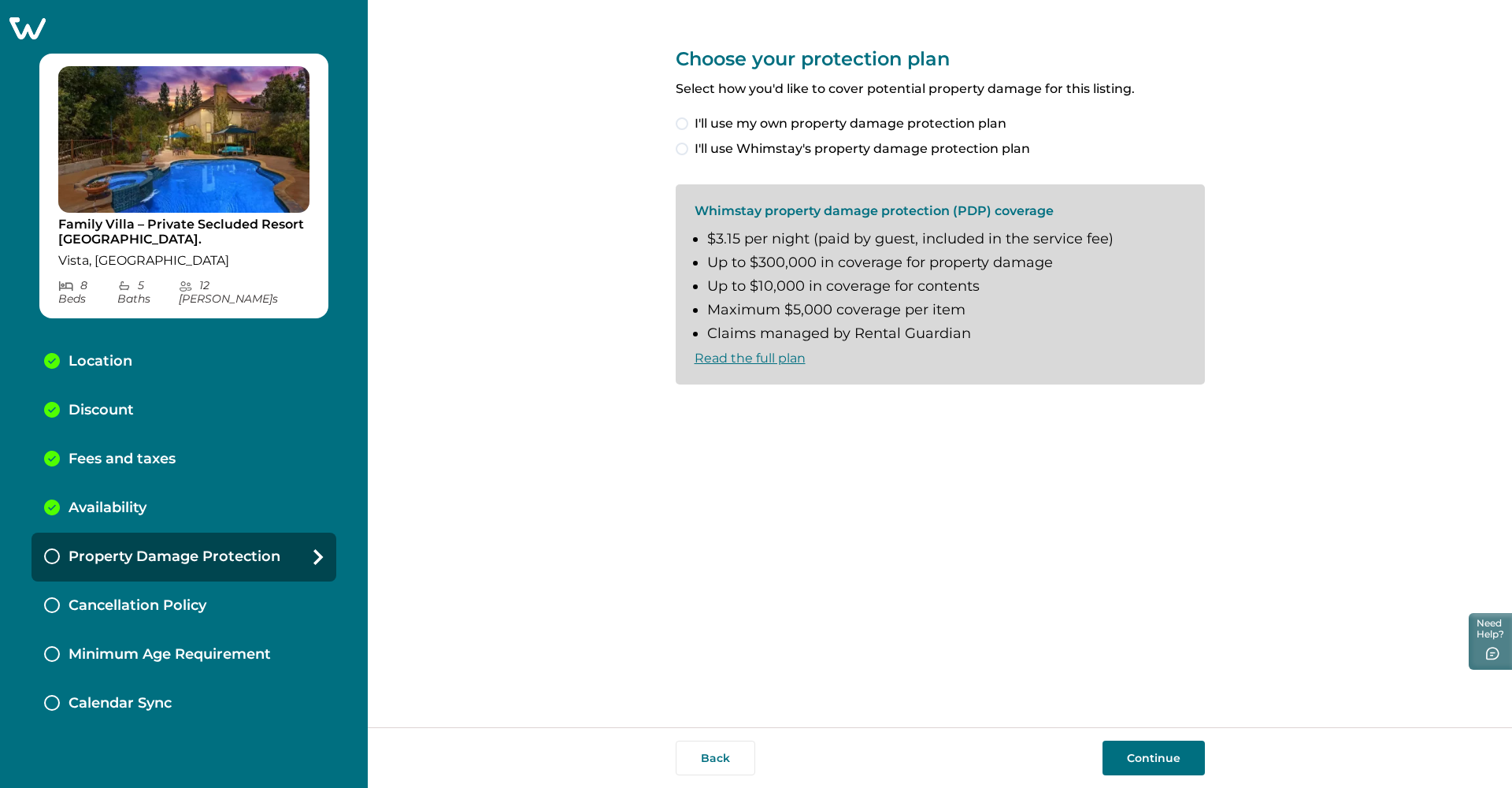
click at [678, 124] on span at bounding box center [681, 123] width 12 height 12
click at [1156, 759] on button "Continue" at bounding box center [1154, 758] width 102 height 35
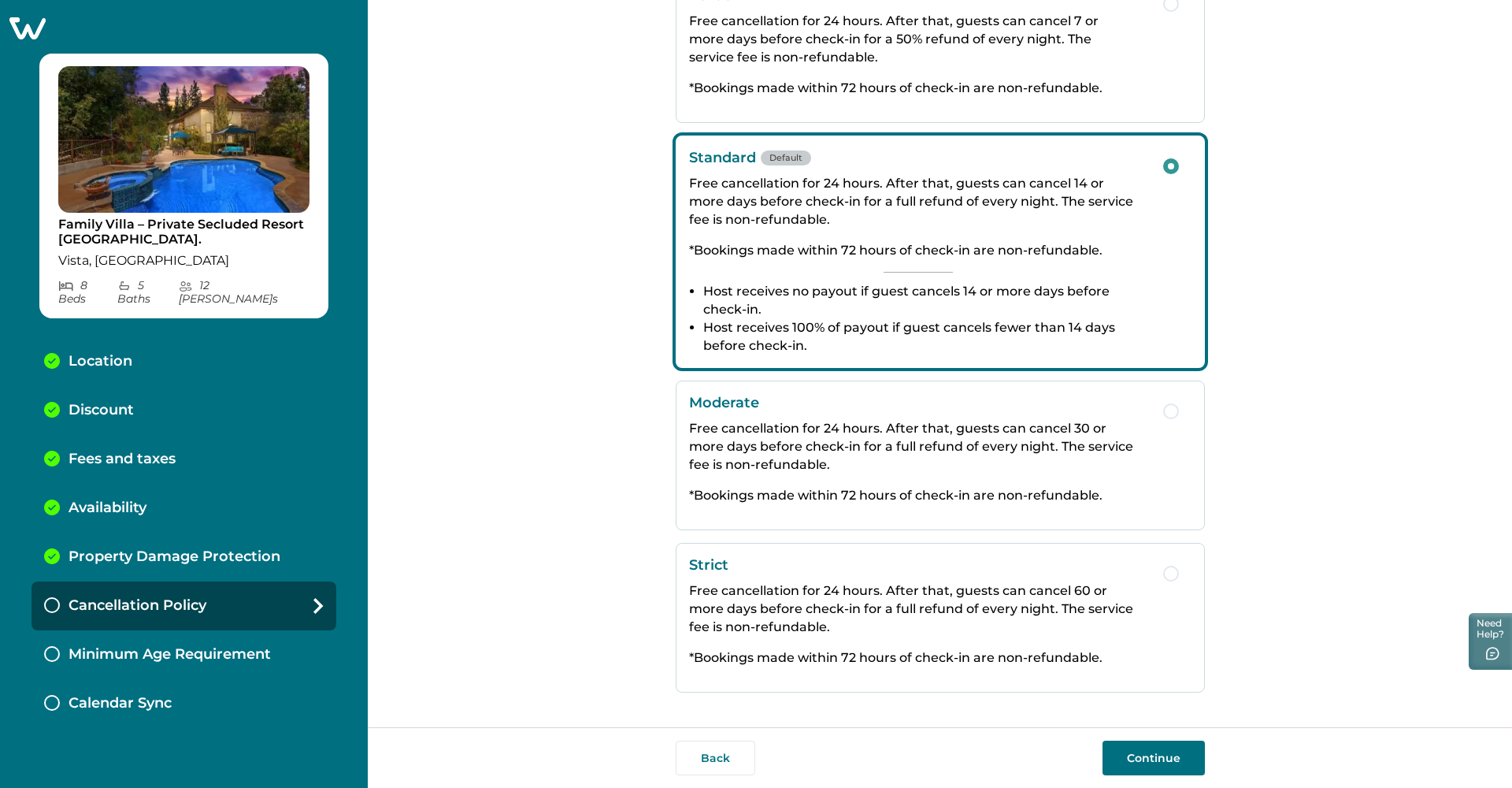
scroll to position [134, 0]
click at [1166, 414] on span "button" at bounding box center [1171, 410] width 16 height 16
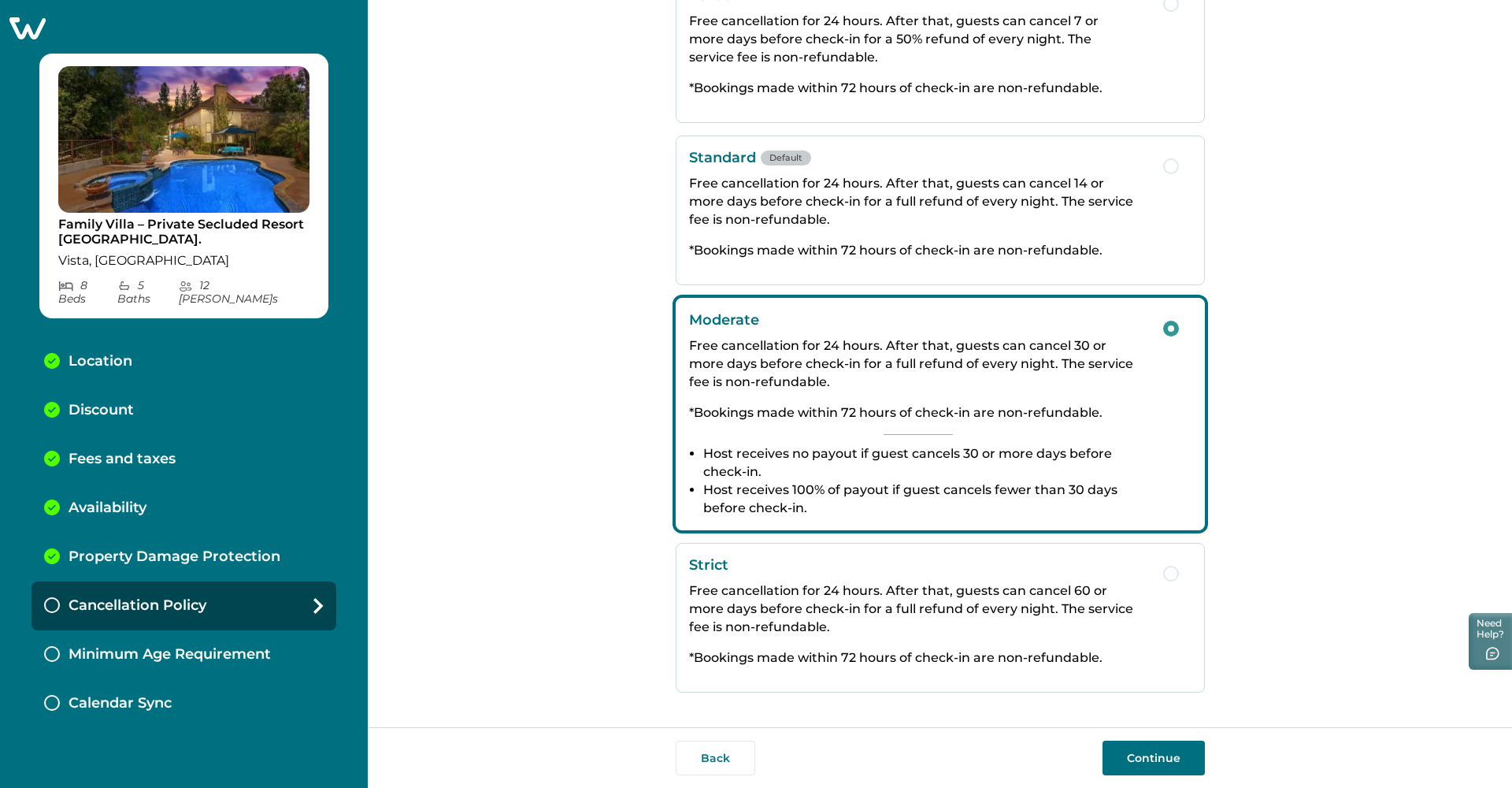
scroll to position [0, 0]
click at [1145, 765] on button "Continue" at bounding box center [1154, 758] width 102 height 35
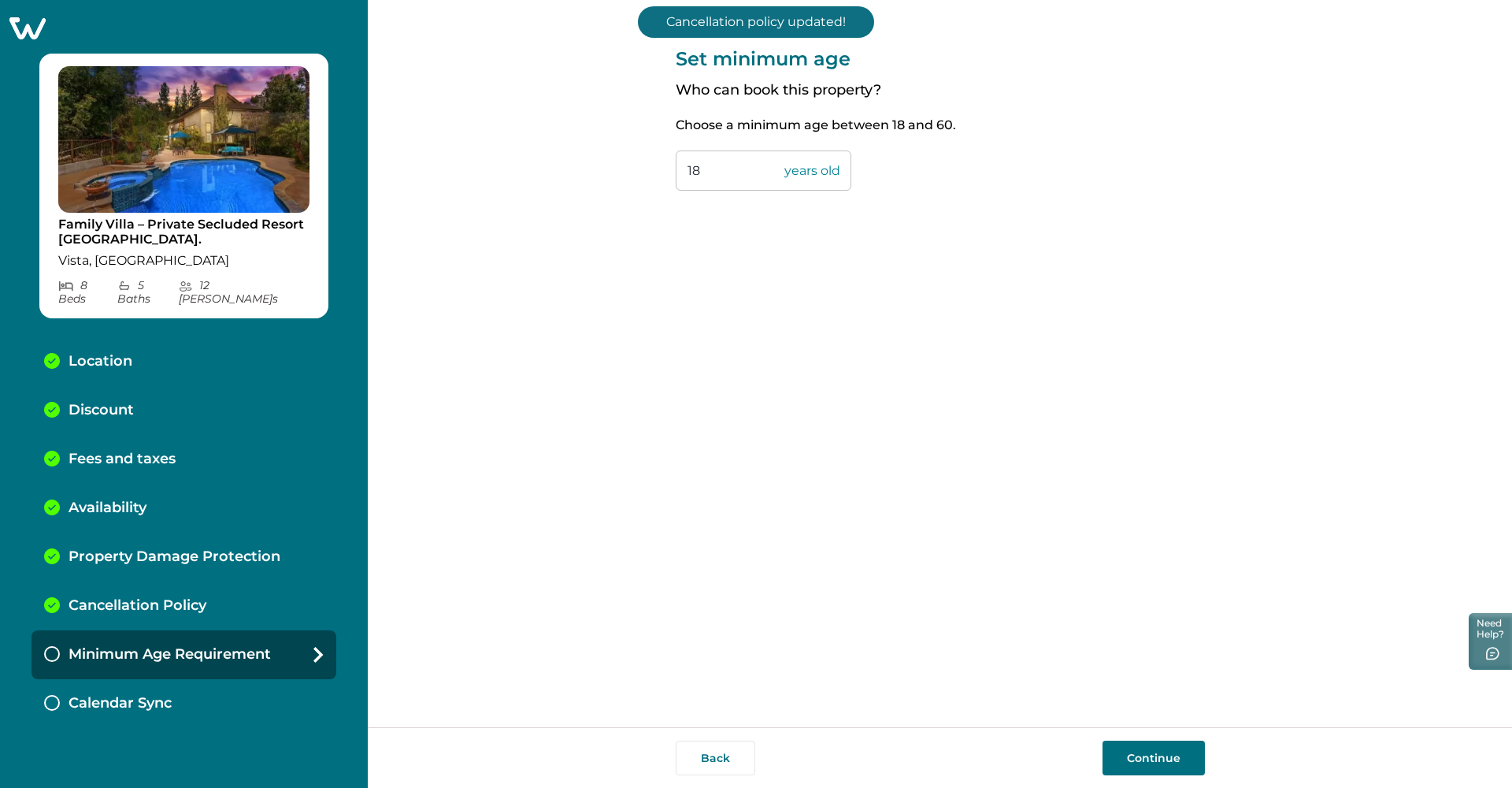
click at [735, 159] on input "18" at bounding box center [763, 171] width 176 height 40
click at [737, 160] on input "18" at bounding box center [763, 171] width 176 height 40
type input "1"
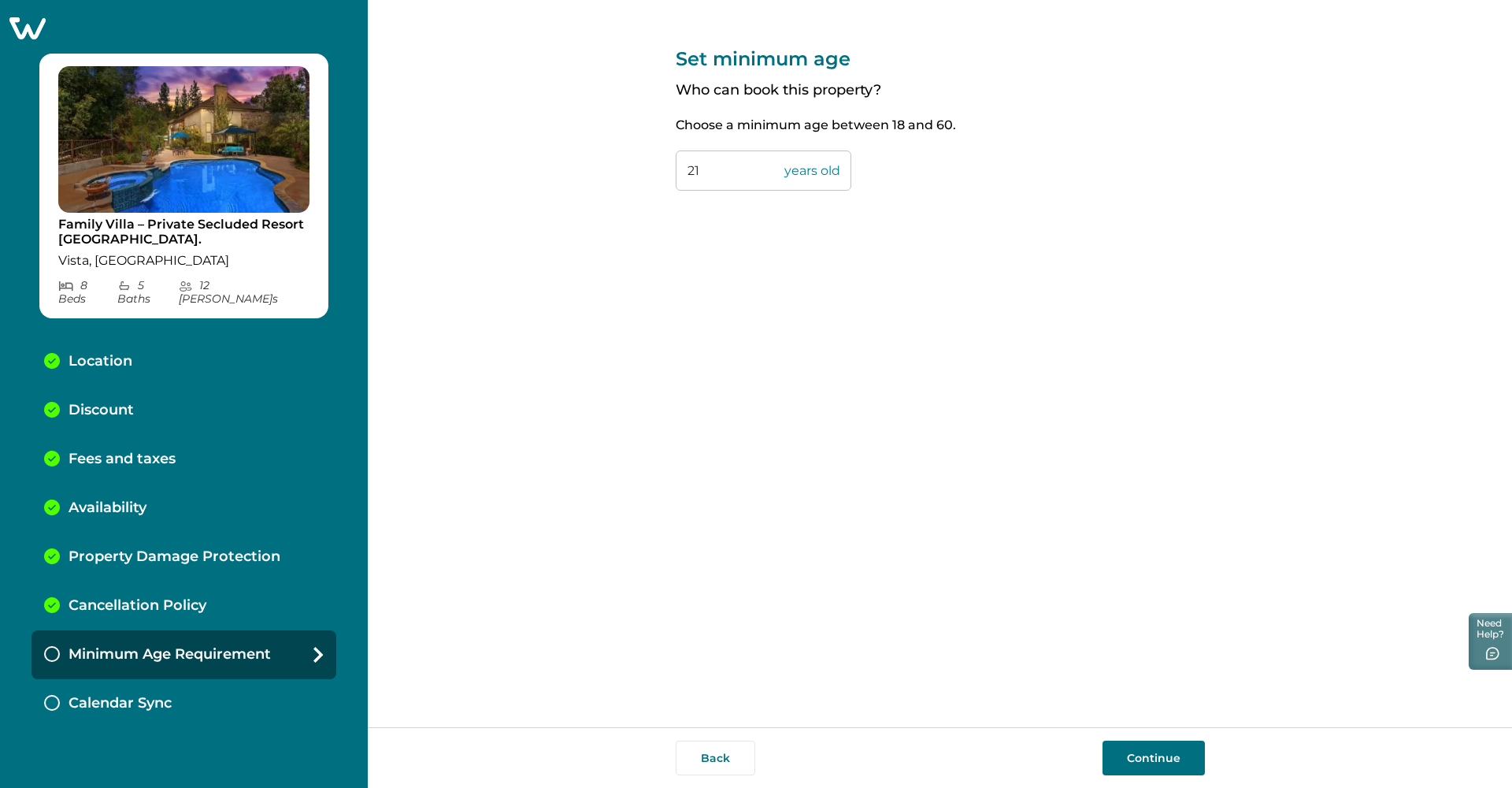
scroll to position [3, 1]
type input "21"
click at [1246, 313] on div "Set minimum age Who can book this property? Choose a minimum age between 18 and…" at bounding box center [939, 364] width 1145 height 727
click at [1169, 758] on button "Continue" at bounding box center [1154, 758] width 102 height 35
